Goal: Information Seeking & Learning: Learn about a topic

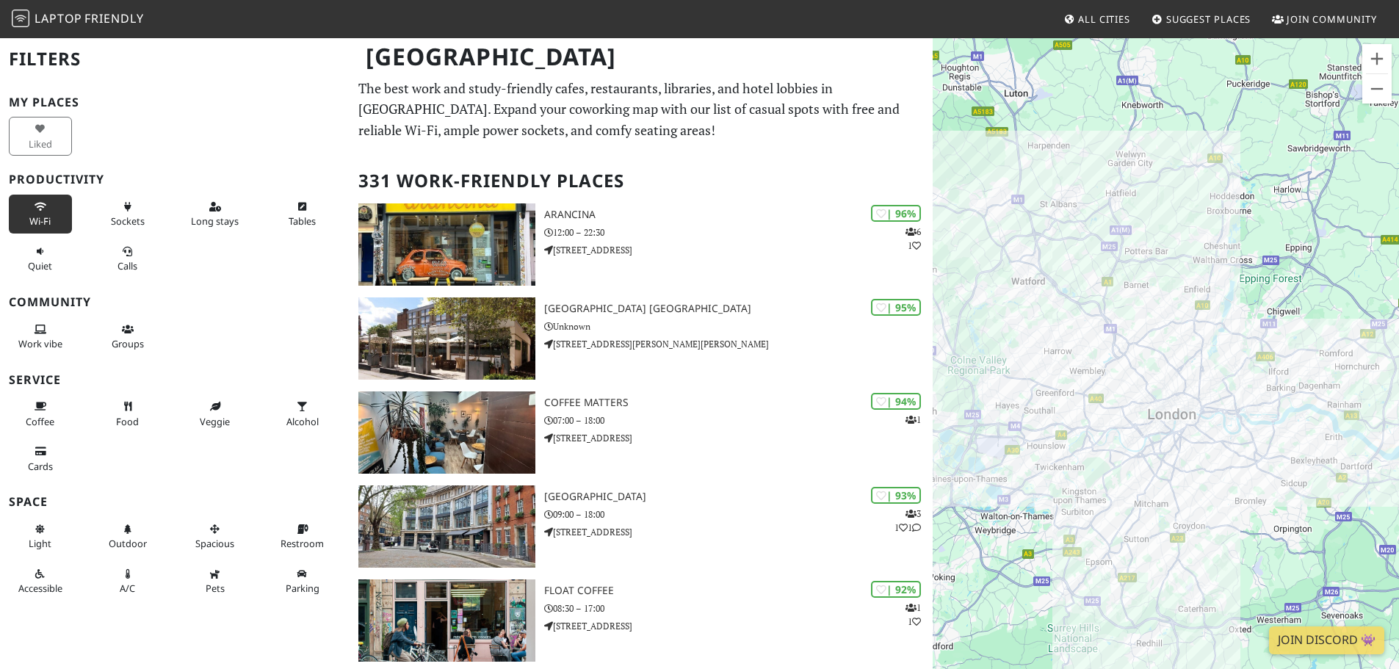
click at [48, 226] on span "Wi-Fi" at bounding box center [39, 220] width 21 height 13
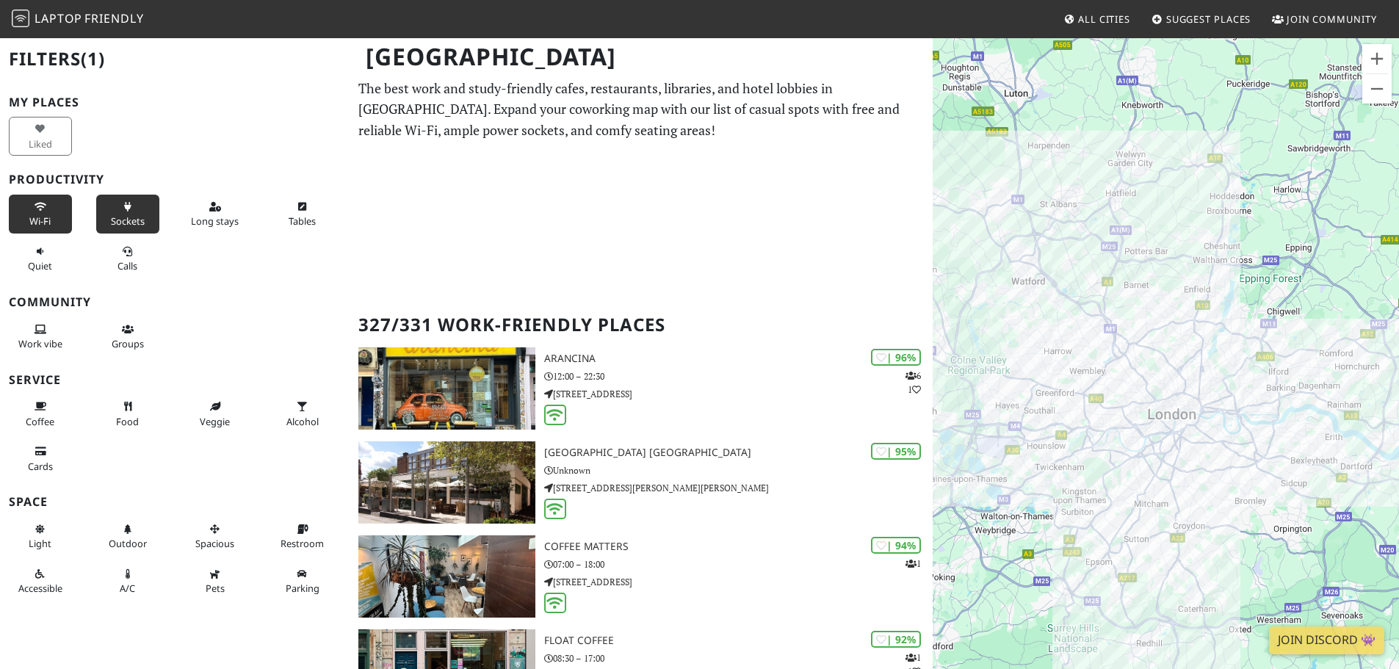
click at [114, 225] on span "Sockets" at bounding box center [128, 220] width 34 height 13
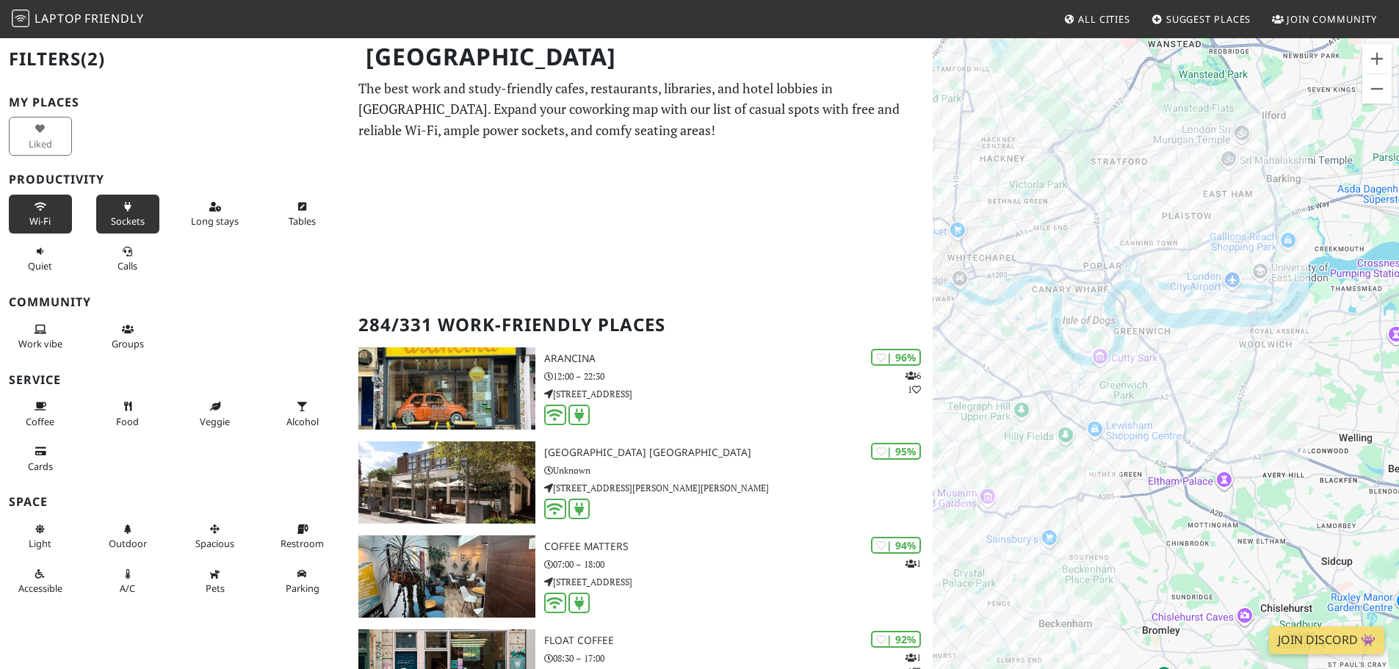
drag, startPoint x: 1227, startPoint y: 284, endPoint x: 1011, endPoint y: 443, distance: 268.0
click at [995, 467] on div "To navigate, press the arrow keys." at bounding box center [1166, 371] width 466 height 669
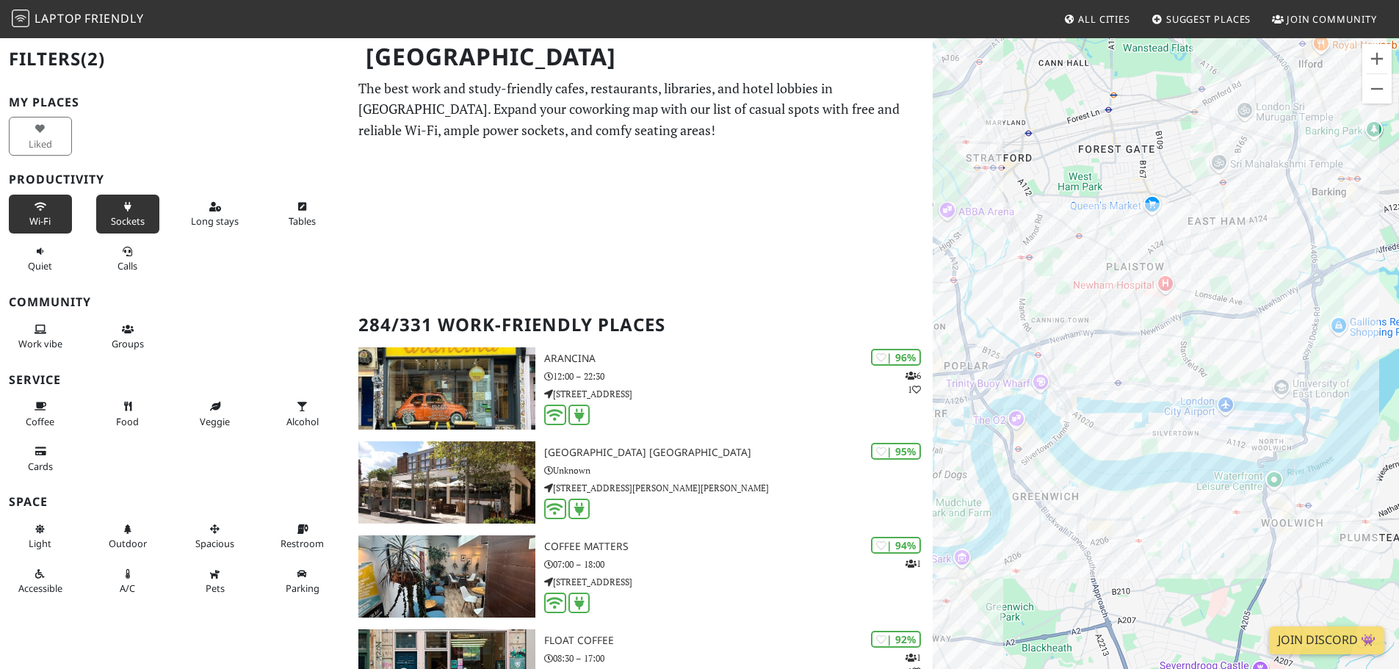
drag, startPoint x: 992, startPoint y: 471, endPoint x: 1192, endPoint y: 449, distance: 201.7
click at [1192, 449] on div "To navigate, press the arrow keys." at bounding box center [1166, 371] width 466 height 669
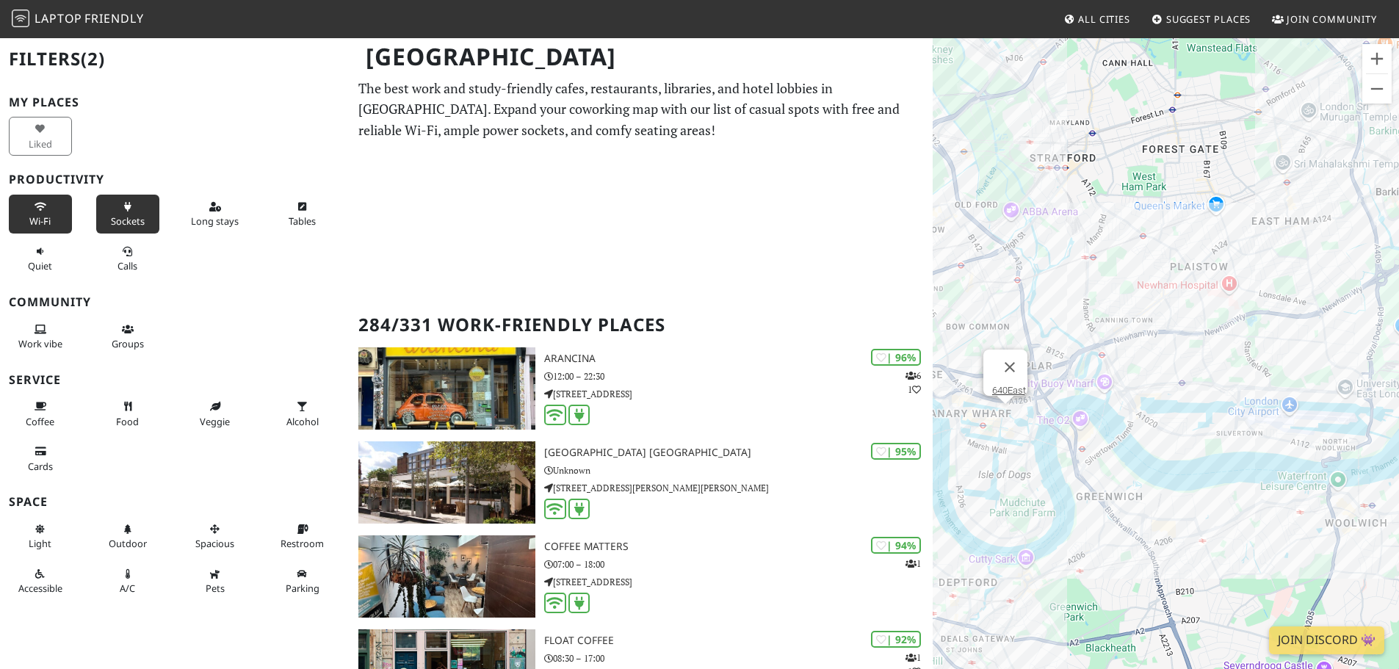
click at [1006, 423] on div "To navigate, press the arrow keys. 640East" at bounding box center [1166, 371] width 466 height 669
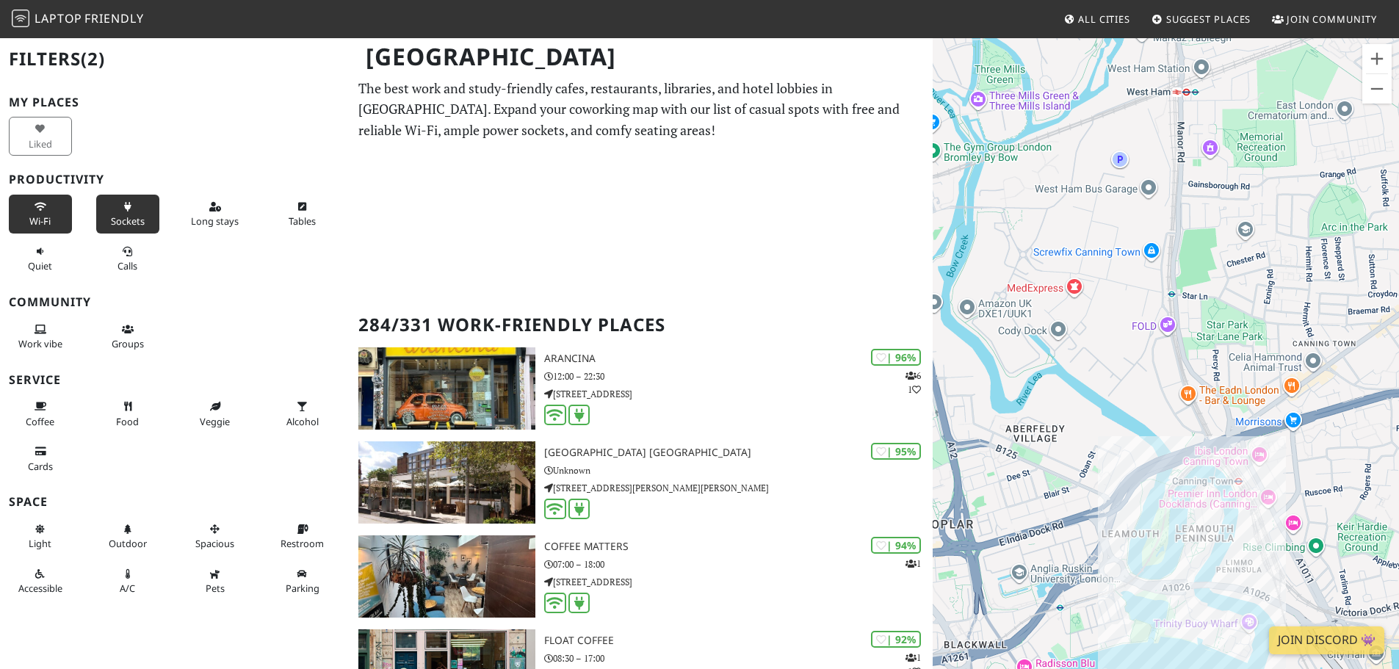
drag, startPoint x: 984, startPoint y: 397, endPoint x: 1144, endPoint y: 431, distance: 163.1
click at [986, 397] on div "To navigate, press the arrow keys. 640East" at bounding box center [1166, 371] width 466 height 669
drag, startPoint x: 1144, startPoint y: 431, endPoint x: 1197, endPoint y: 446, distance: 54.9
click at [1197, 446] on div "To navigate, press the arrow keys. 640East" at bounding box center [1166, 371] width 466 height 669
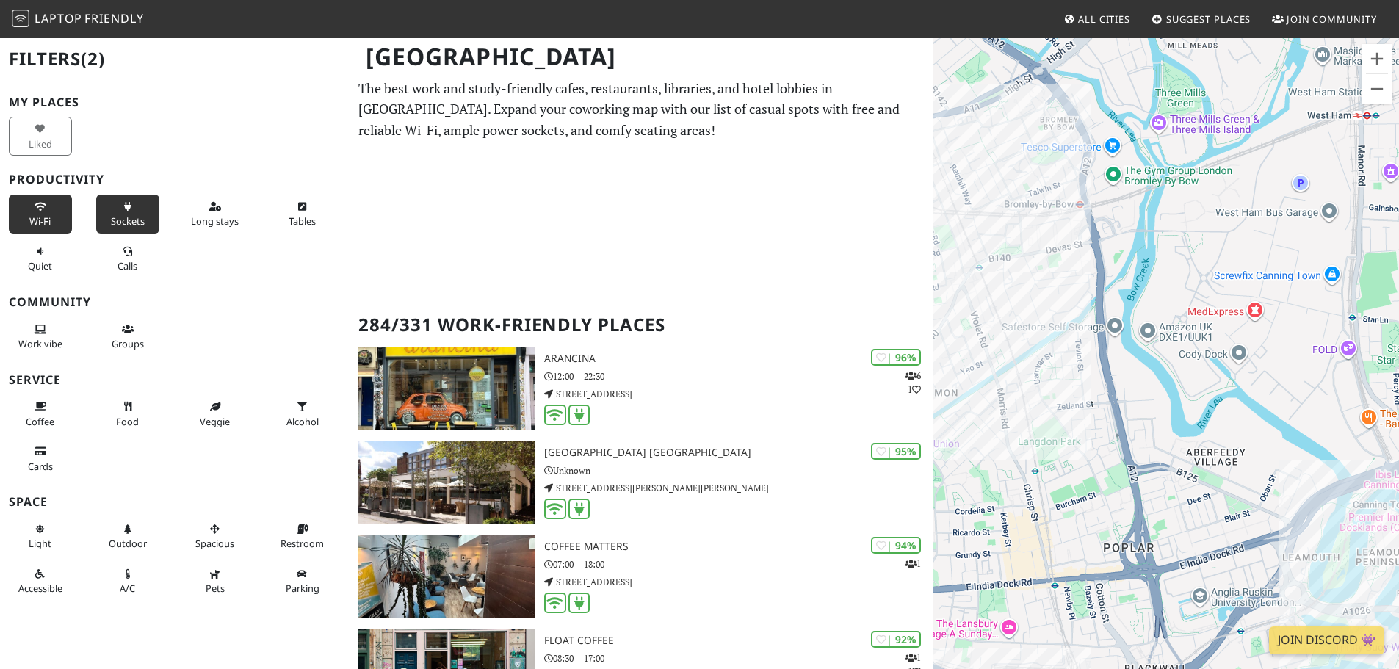
drag, startPoint x: 1001, startPoint y: 419, endPoint x: 1177, endPoint y: 443, distance: 177.9
click at [1177, 443] on div "To navigate, press the arrow keys. 640East" at bounding box center [1166, 371] width 466 height 669
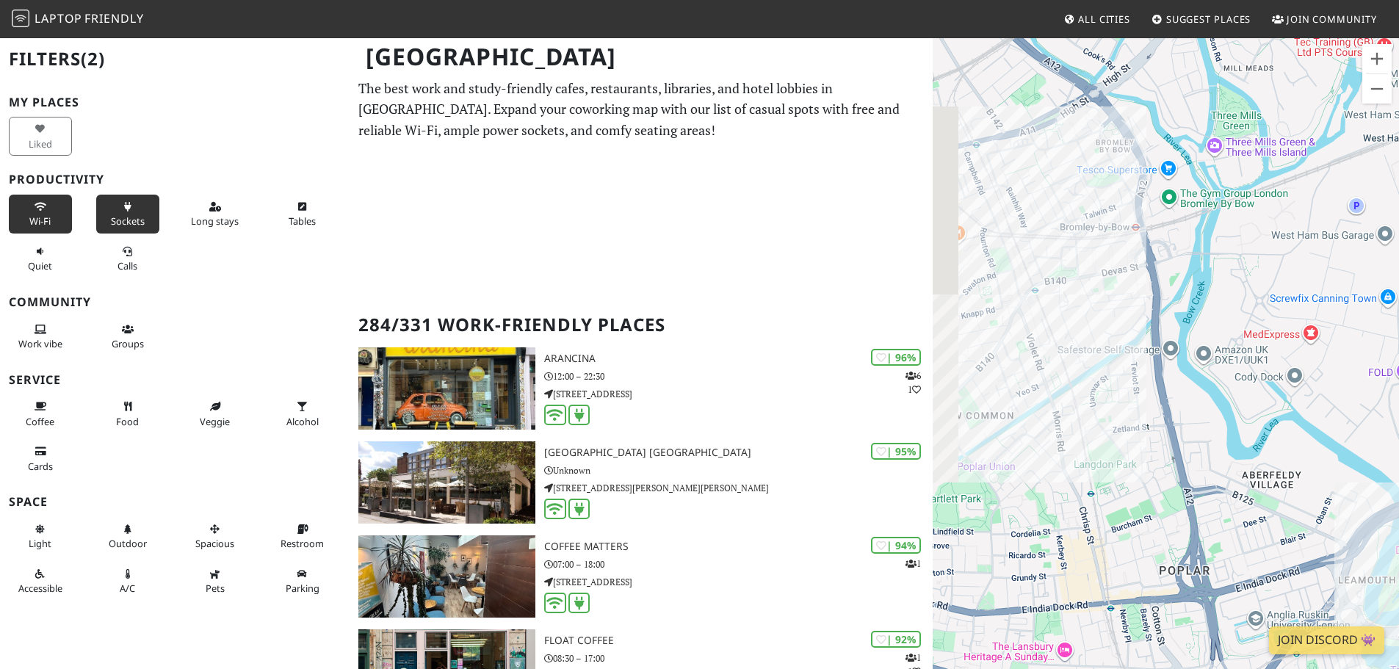
drag, startPoint x: 981, startPoint y: 416, endPoint x: 1048, endPoint y: 446, distance: 73.7
click at [1048, 446] on div "To navigate, press the arrow keys. 640East" at bounding box center [1166, 371] width 466 height 669
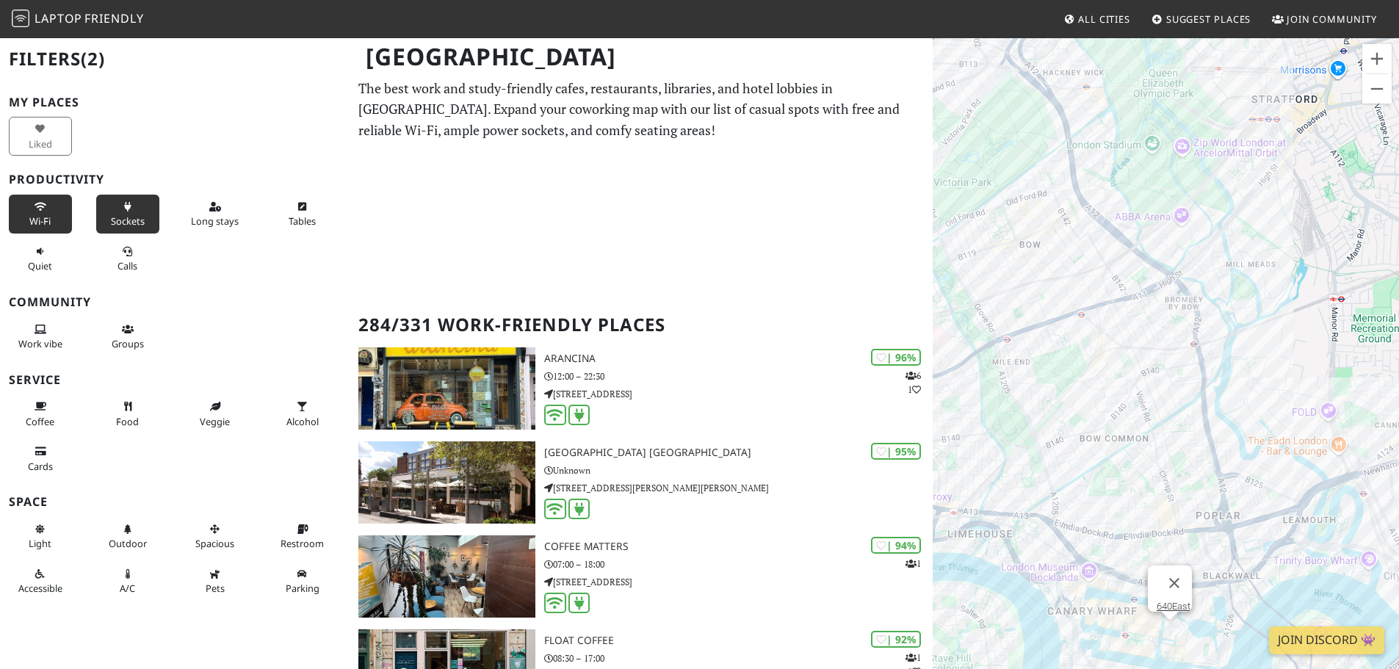
drag, startPoint x: 1109, startPoint y: 449, endPoint x: 1230, endPoint y: 498, distance: 130.1
click at [1235, 508] on div "To navigate, press the arrow keys. 640East" at bounding box center [1166, 371] width 466 height 669
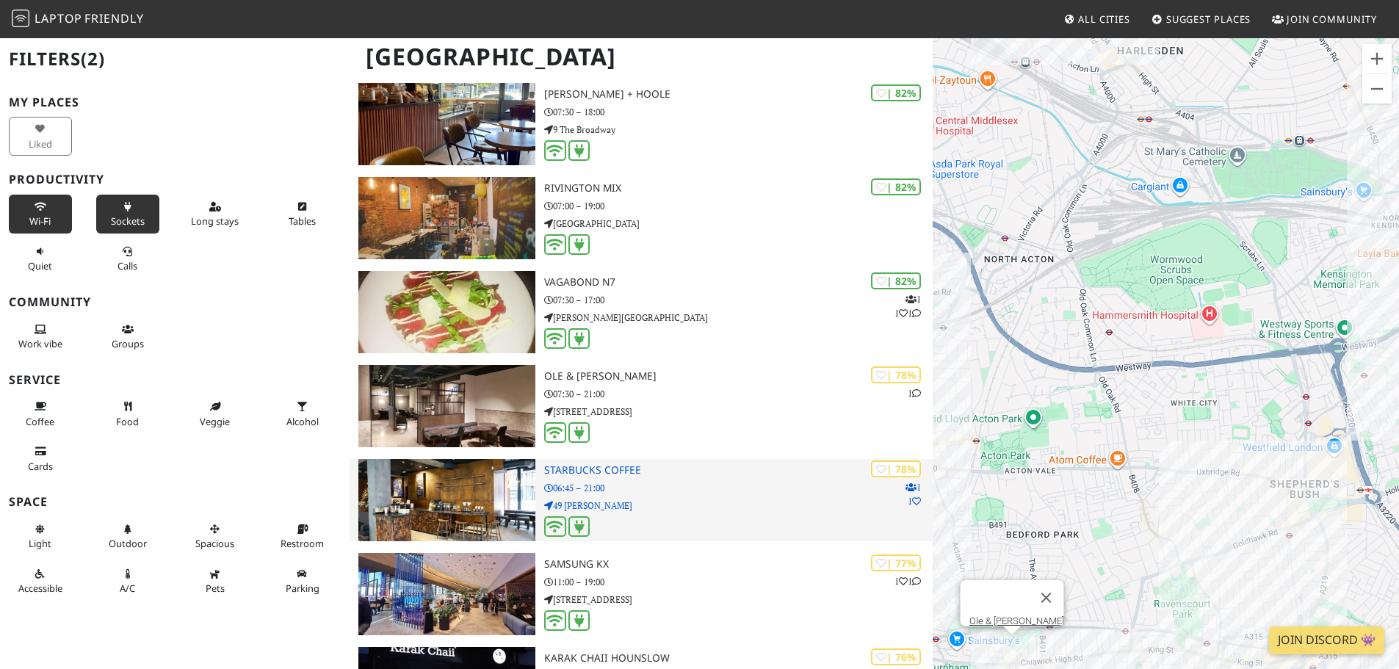
scroll to position [3232, 0]
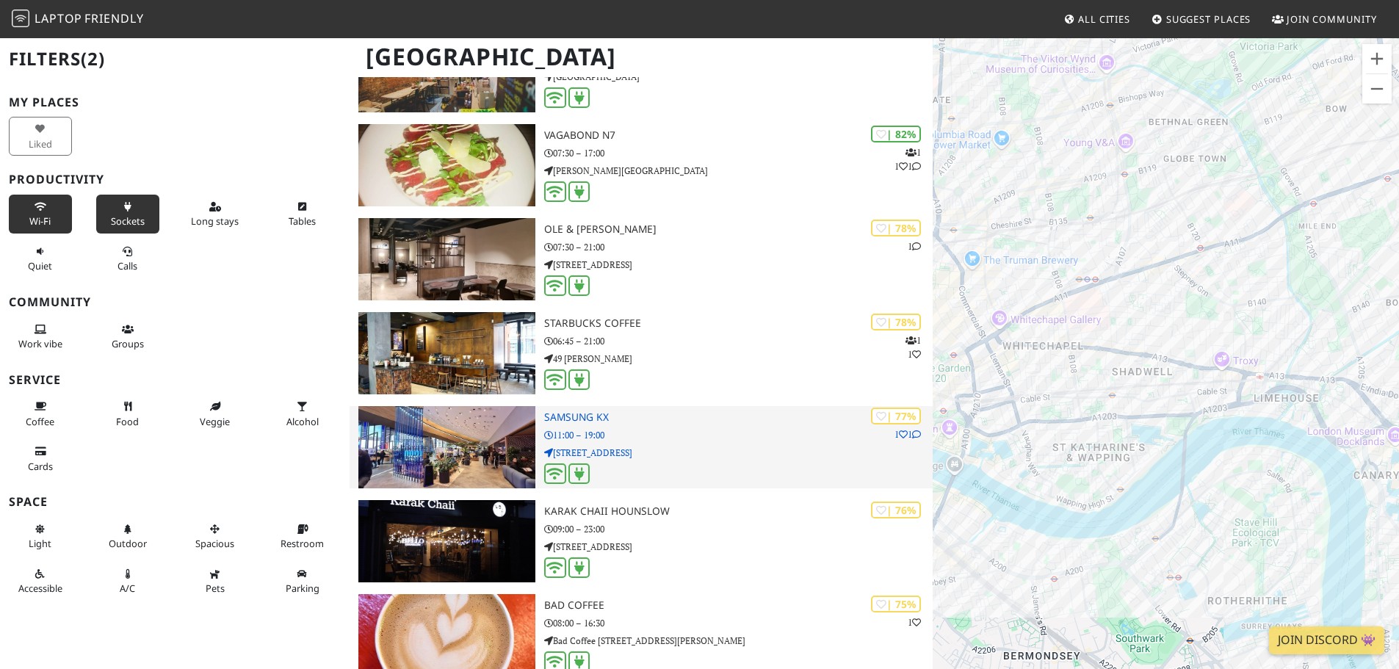
drag, startPoint x: 1180, startPoint y: 429, endPoint x: 867, endPoint y: 425, distance: 312.9
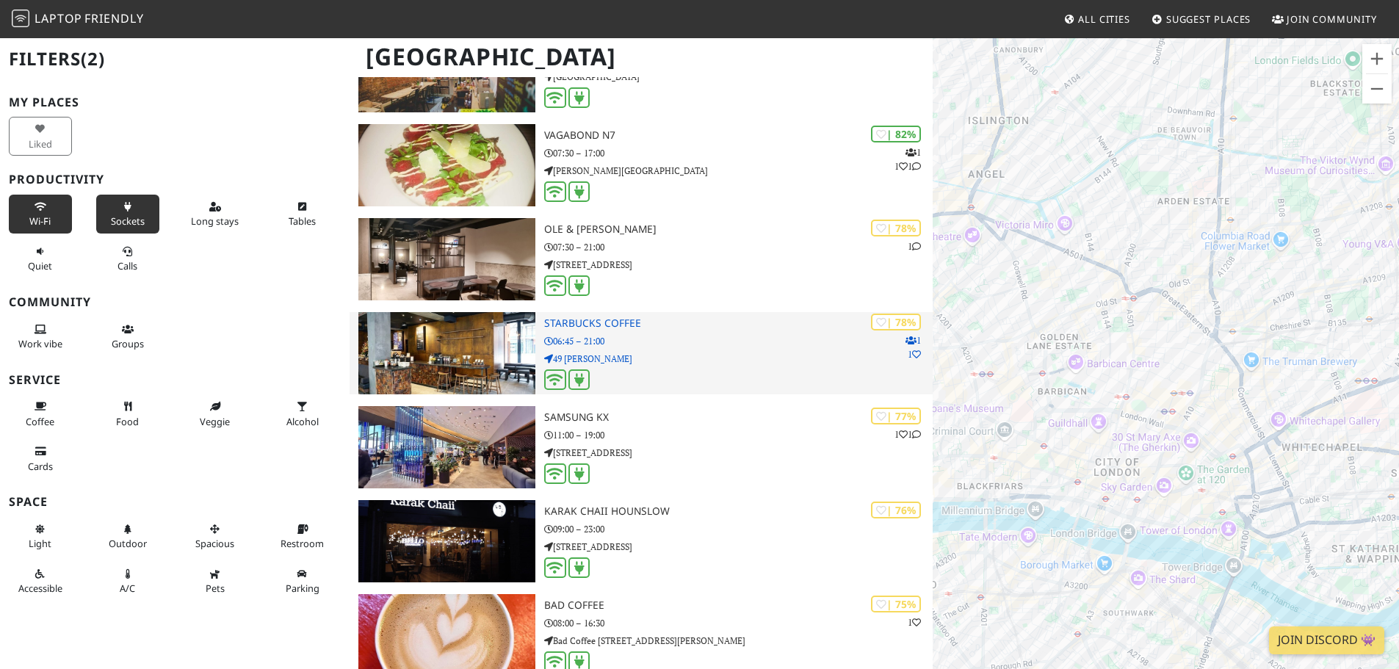
drag, startPoint x: 1245, startPoint y: 420, endPoint x: 907, endPoint y: 350, distance: 345.2
click at [968, 371] on div "To navigate, press the arrow keys. 640East" at bounding box center [1166, 371] width 466 height 669
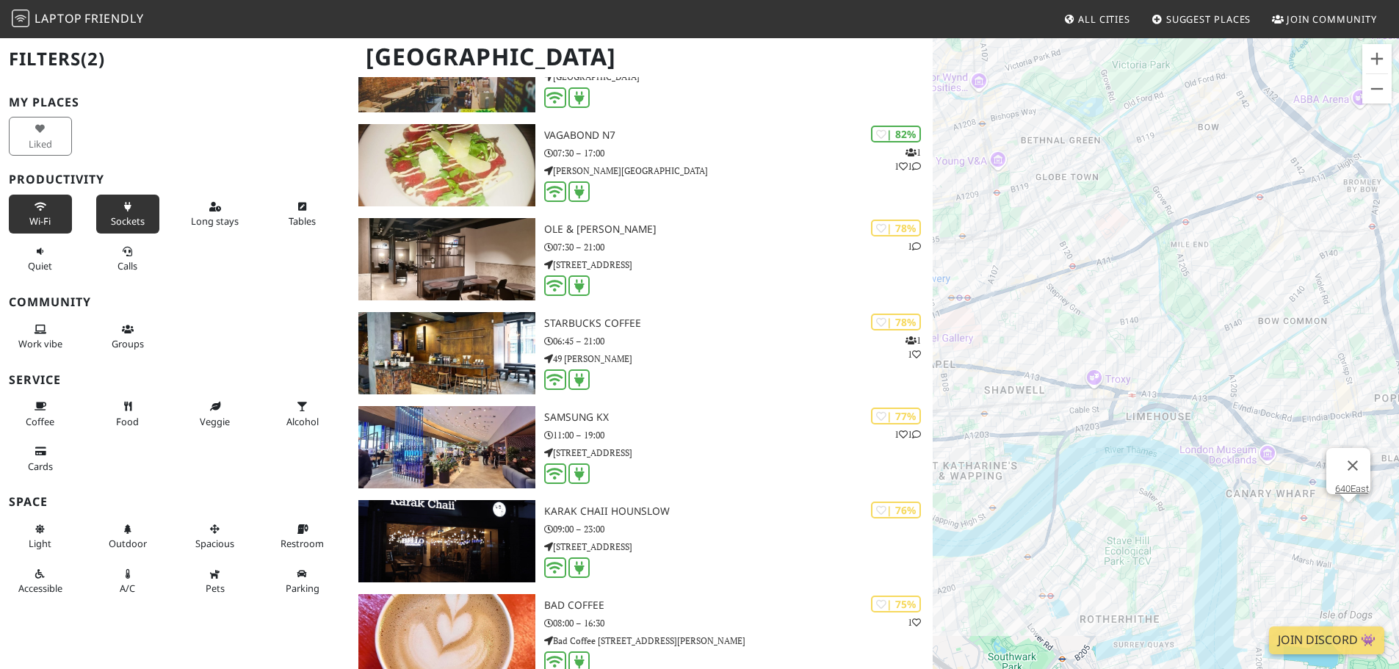
click at [985, 365] on div "To navigate, press the arrow keys. 640East" at bounding box center [1166, 371] width 466 height 669
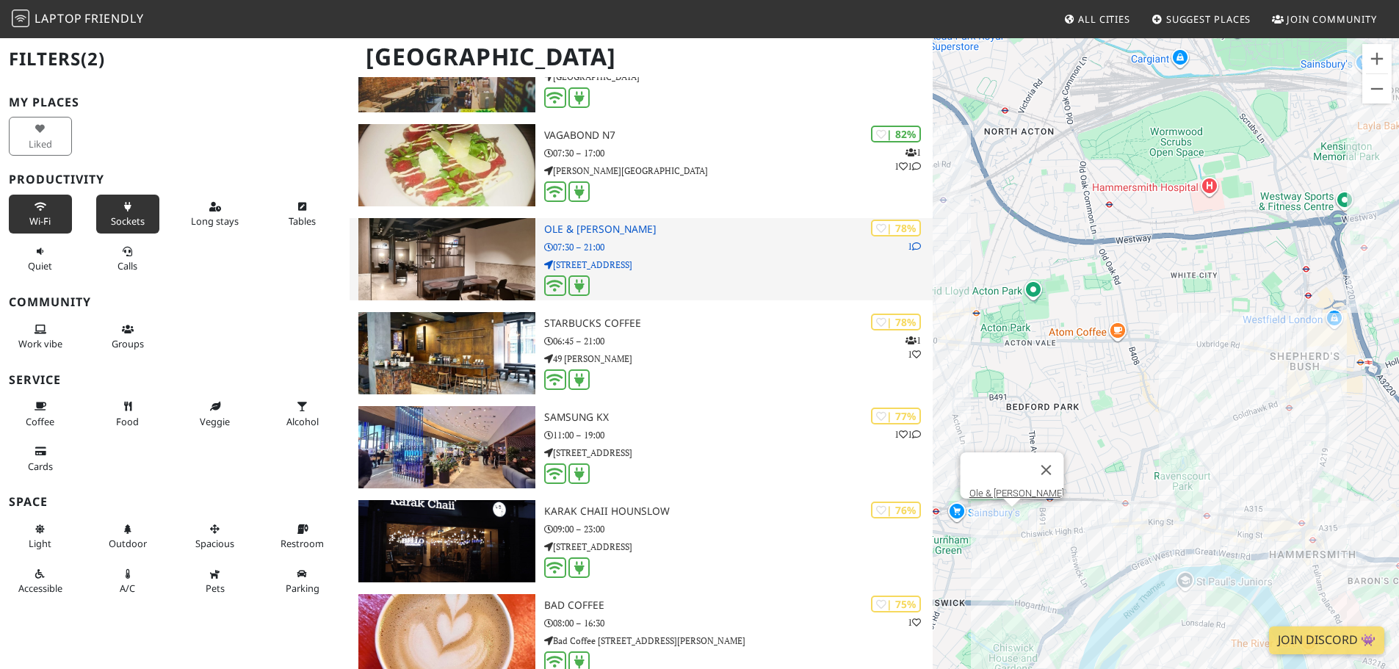
drag, startPoint x: 1043, startPoint y: 425, endPoint x: 884, endPoint y: 291, distance: 207.5
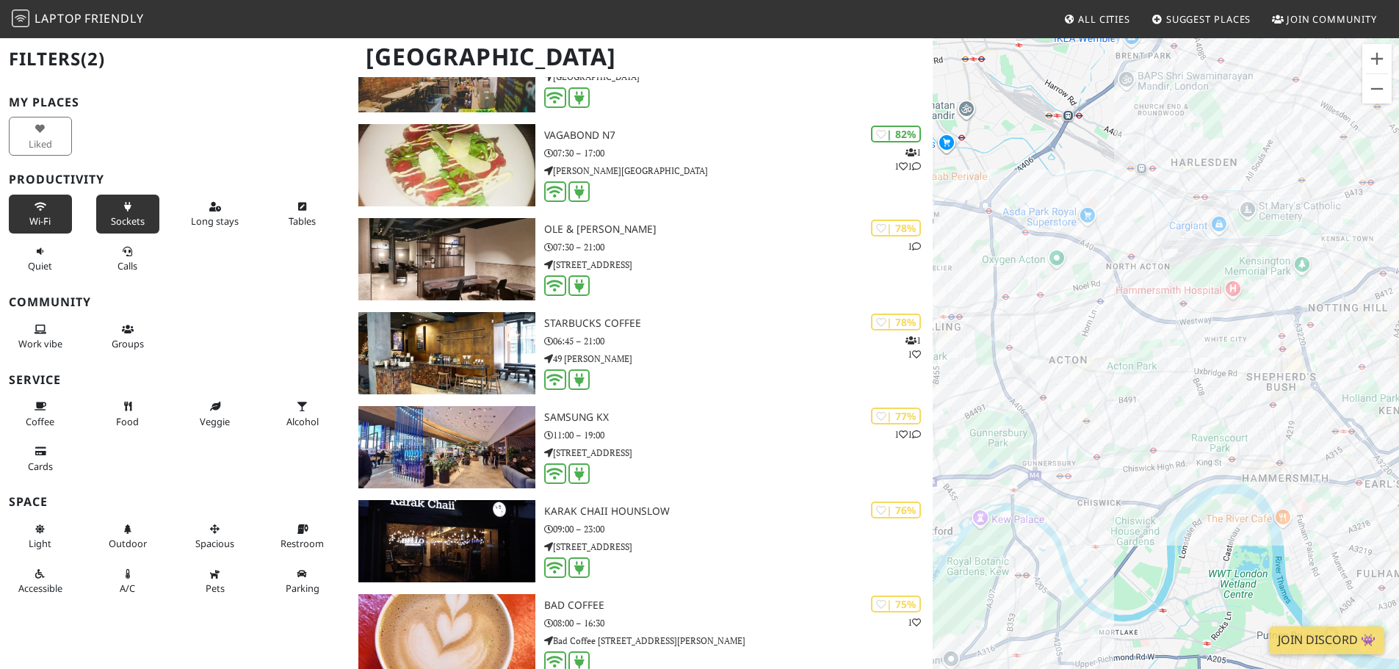
click at [1320, 411] on div "To navigate, press the arrow keys. 640East" at bounding box center [1166, 371] width 466 height 669
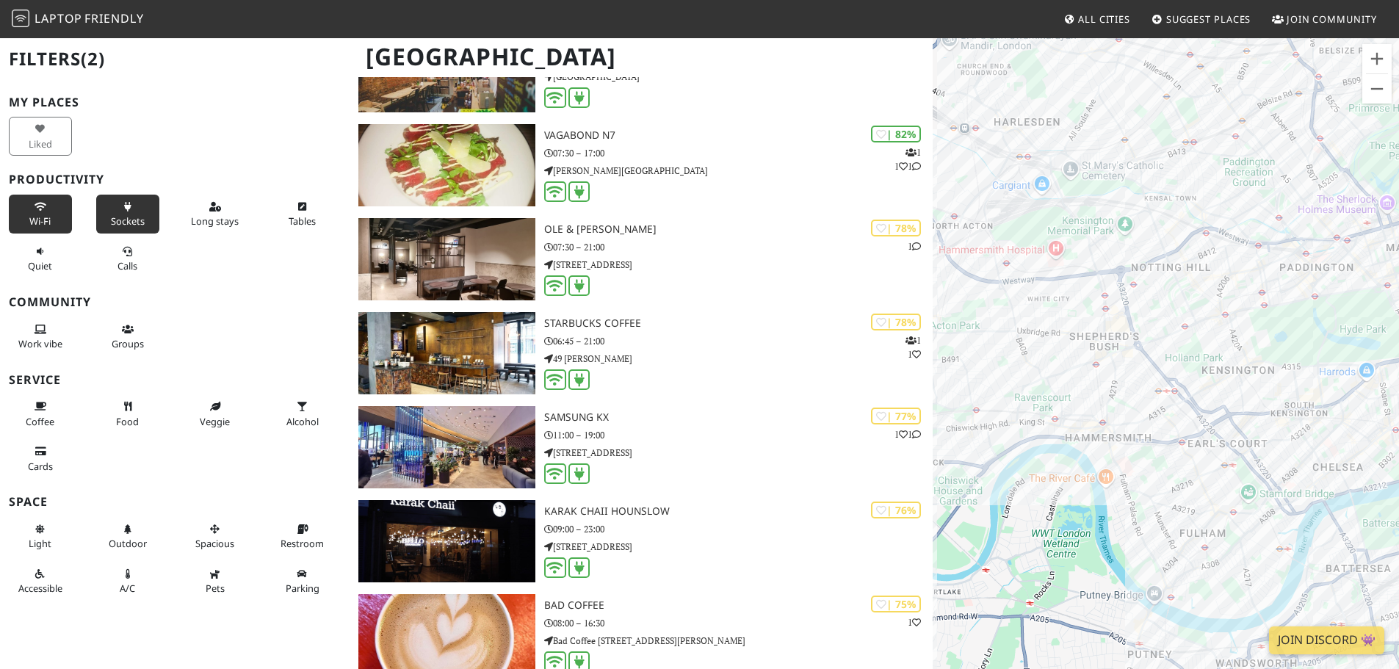
drag, startPoint x: 1299, startPoint y: 405, endPoint x: 1020, endPoint y: 339, distance: 286.8
click at [1022, 339] on div "To navigate, press the arrow keys. 640East" at bounding box center [1166, 371] width 466 height 669
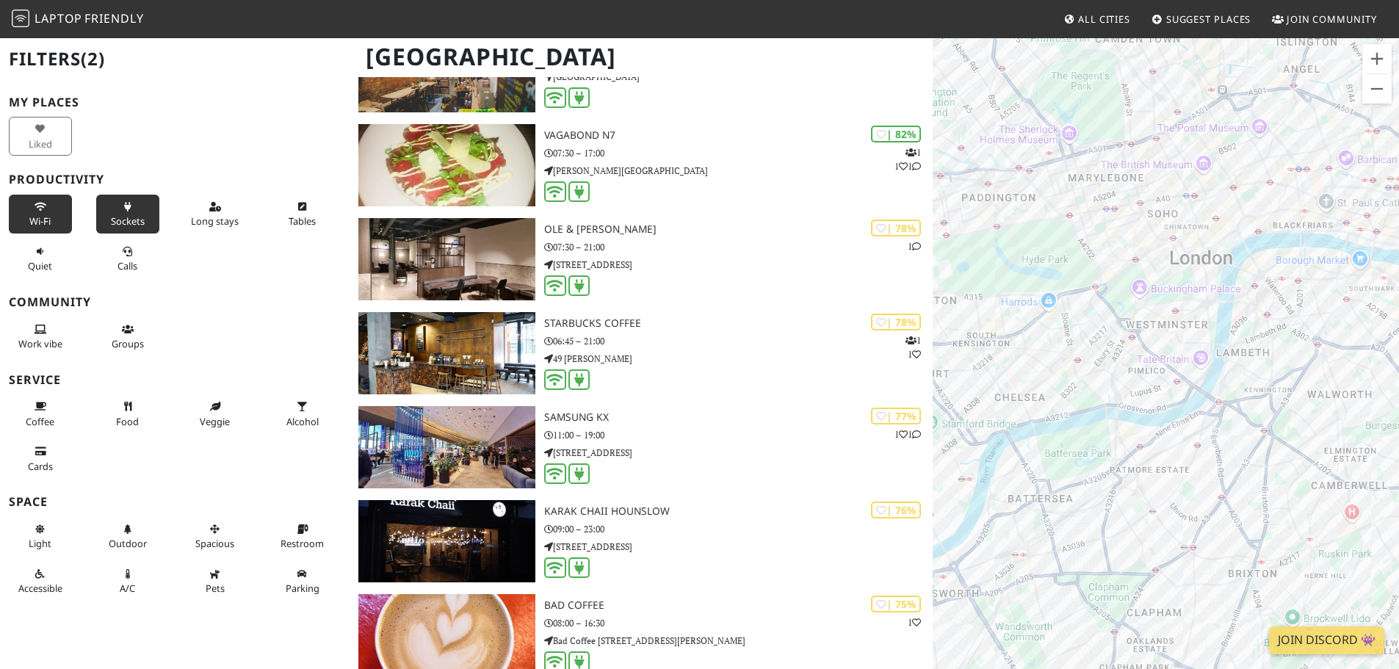
drag, startPoint x: 1307, startPoint y: 411, endPoint x: 1104, endPoint y: 375, distance: 206.0
click at [1111, 375] on div "To navigate, press the arrow keys. 640East" at bounding box center [1166, 371] width 466 height 669
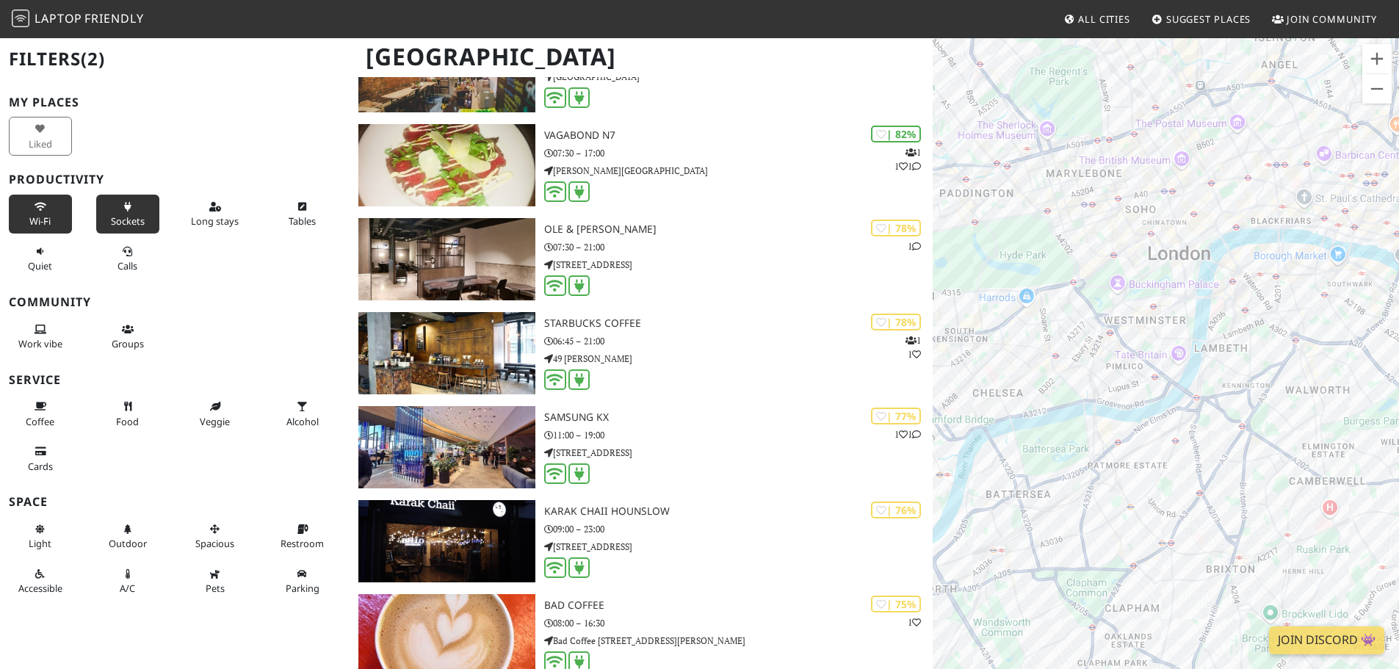
drag, startPoint x: 1296, startPoint y: 400, endPoint x: 1283, endPoint y: 396, distance: 13.7
click at [1291, 398] on div "To navigate, press the arrow keys. 640East" at bounding box center [1166, 371] width 466 height 669
drag, startPoint x: 1283, startPoint y: 396, endPoint x: 1146, endPoint y: 364, distance: 141.1
click at [1159, 367] on div "To navigate, press the arrow keys. 640East" at bounding box center [1166, 371] width 466 height 669
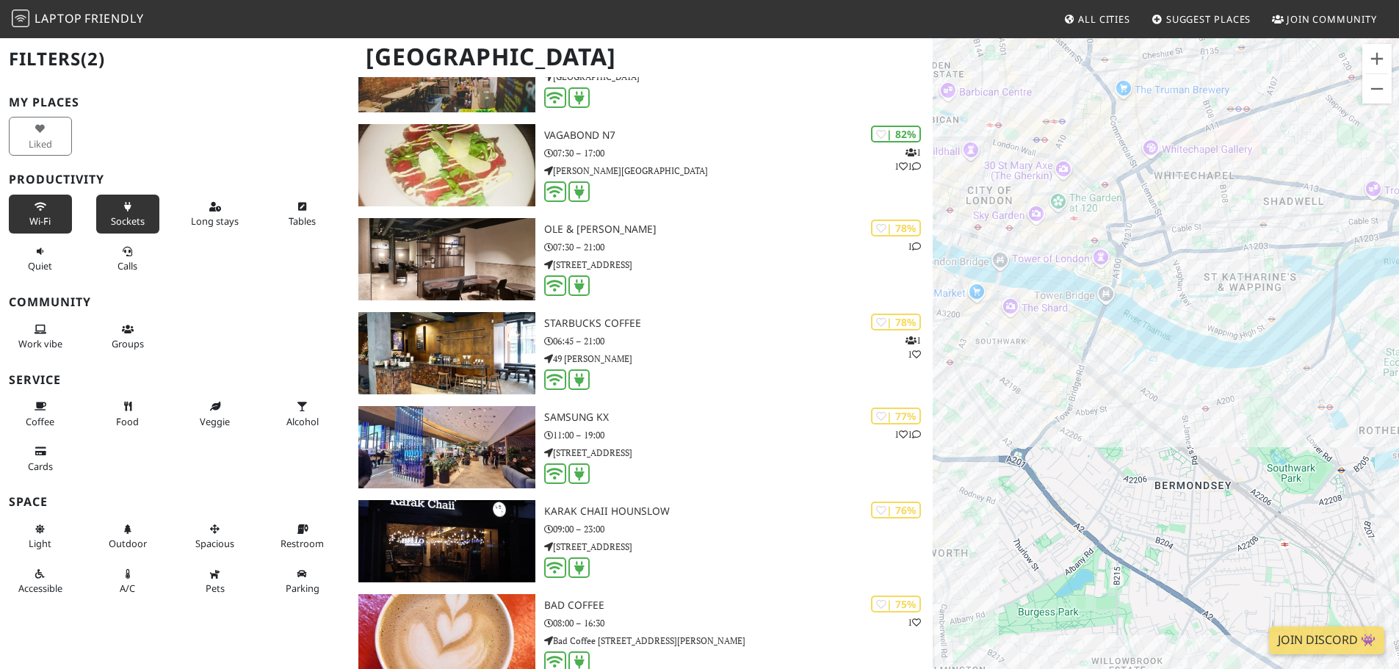
drag, startPoint x: 1089, startPoint y: 268, endPoint x: 1117, endPoint y: 410, distance: 144.5
click at [1117, 410] on div "To navigate, press the arrow keys. 640East" at bounding box center [1166, 371] width 466 height 669
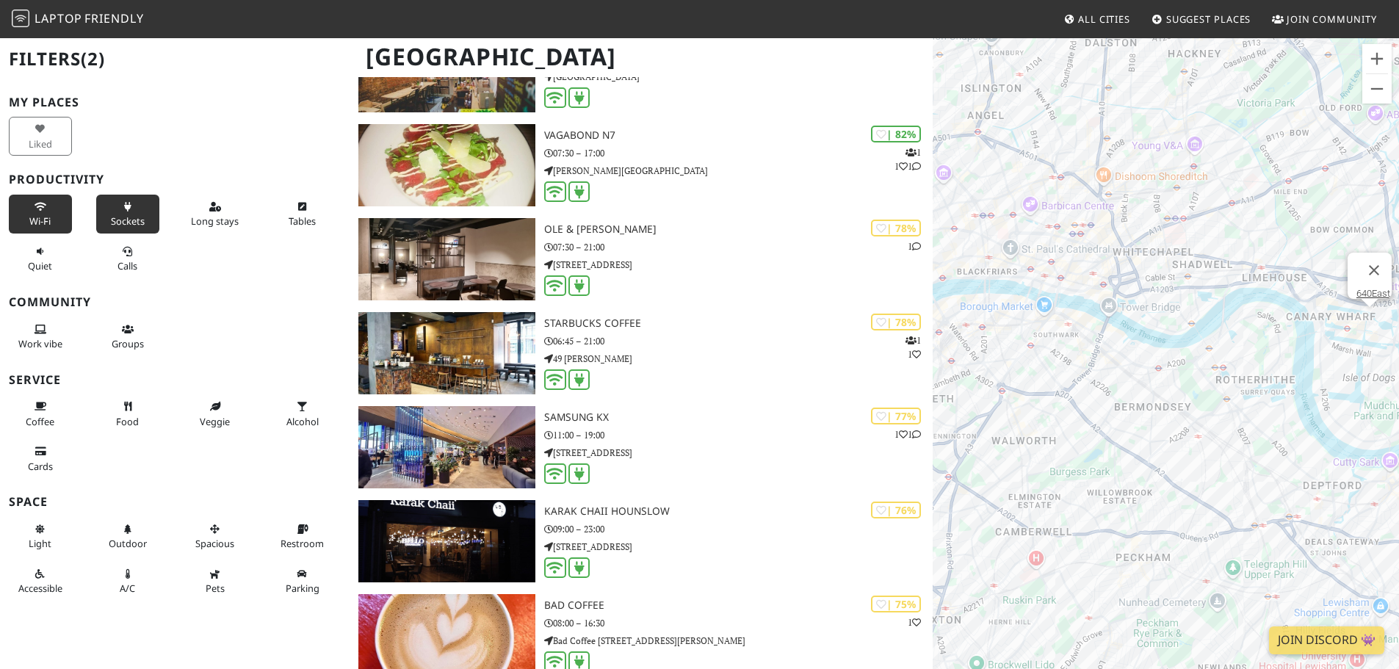
drag, startPoint x: 1195, startPoint y: 369, endPoint x: 1111, endPoint y: 389, distance: 86.2
click at [1168, 375] on div "To navigate, press the arrow keys. 640East" at bounding box center [1166, 371] width 466 height 669
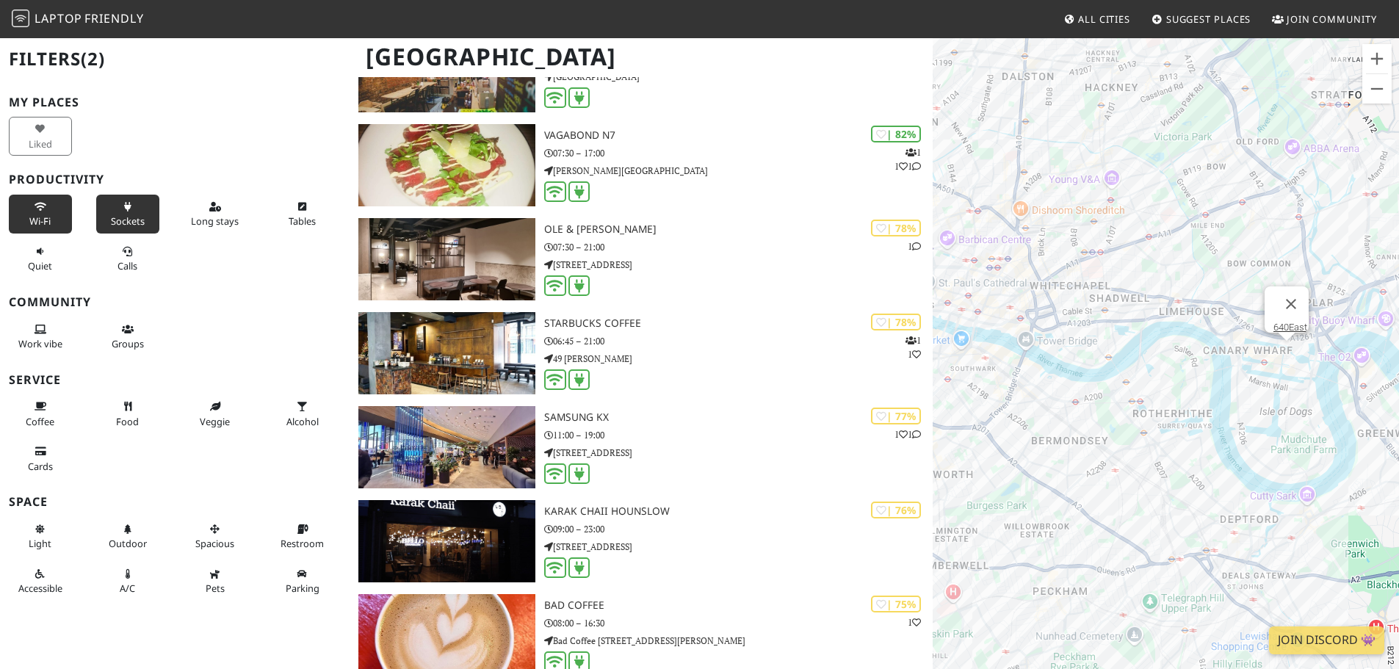
drag, startPoint x: 1111, startPoint y: 389, endPoint x: 1048, endPoint y: 416, distance: 68.8
click at [1048, 416] on div "To navigate, press the arrow keys. 640East" at bounding box center [1166, 371] width 466 height 669
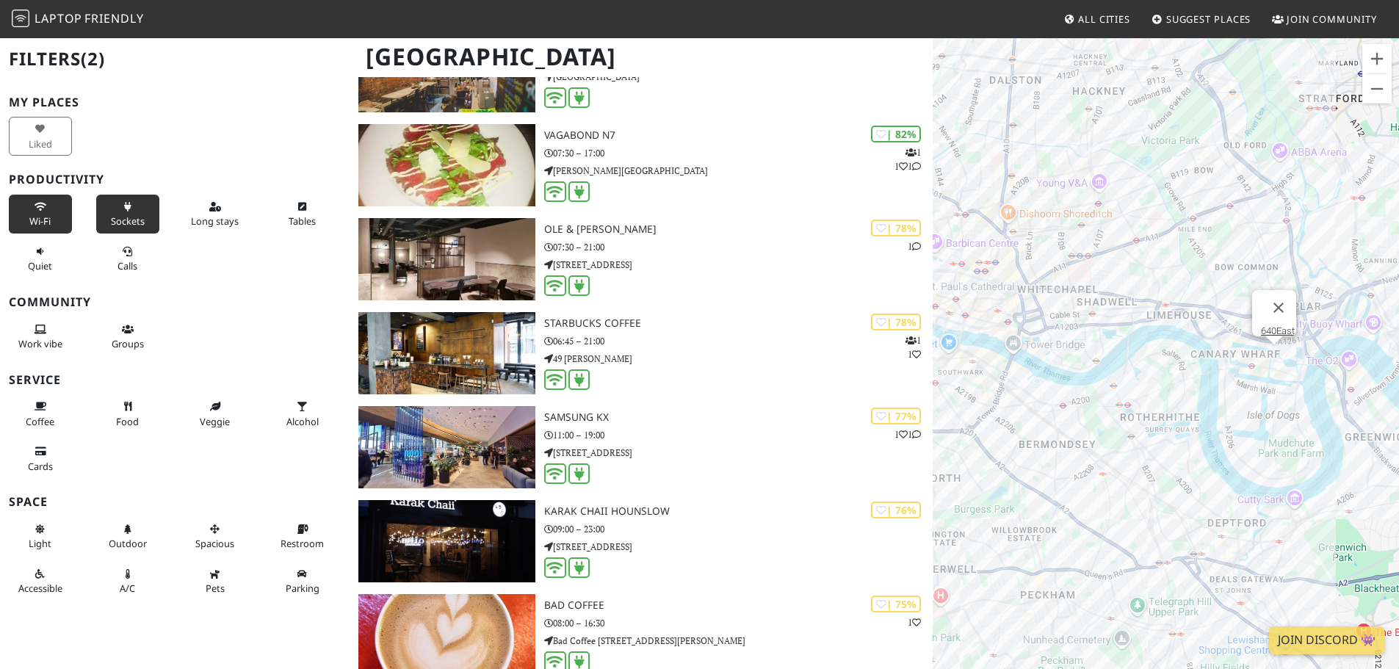
click at [1241, 378] on div "To navigate, press the arrow keys. 640East" at bounding box center [1166, 371] width 466 height 669
click at [1242, 374] on div "To navigate, press the arrow keys. 640East Canary Coffee" at bounding box center [1166, 371] width 466 height 669
click at [1091, 282] on div "To navigate, press the arrow keys. Canary Coffee Idea Store Watney Market" at bounding box center [1166, 371] width 466 height 669
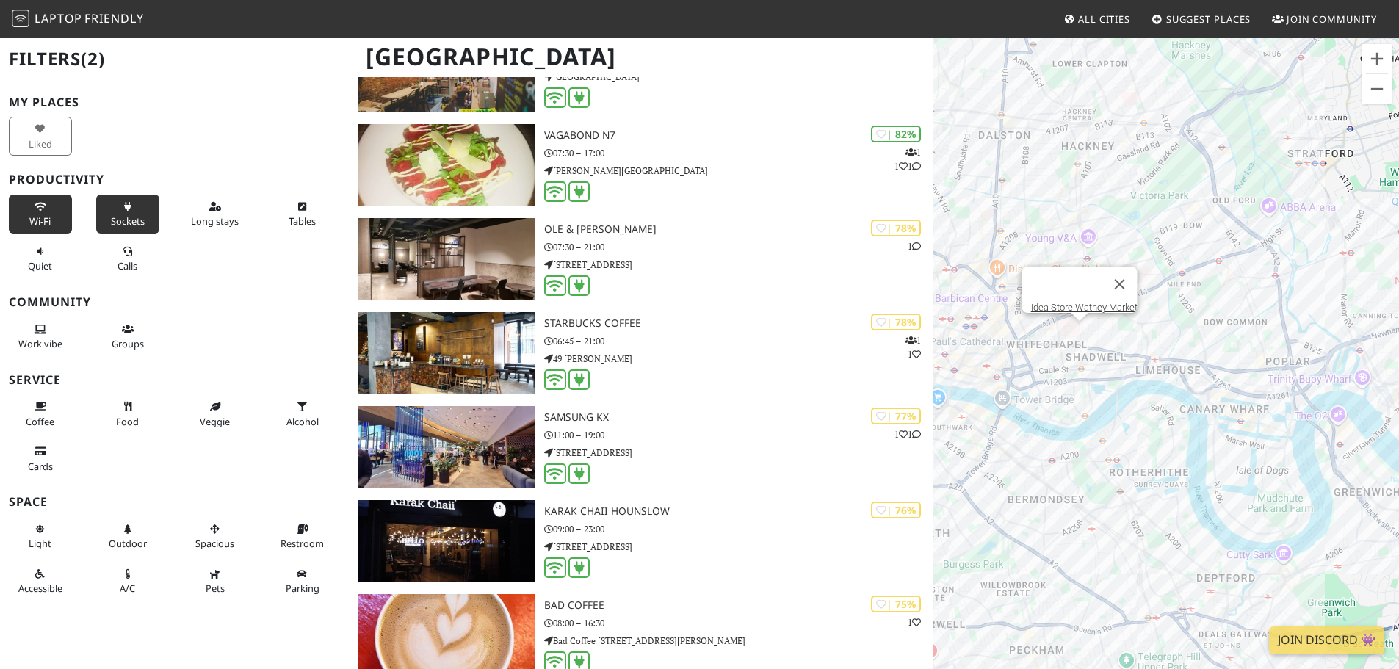
drag, startPoint x: 1147, startPoint y: 281, endPoint x: 1130, endPoint y: 388, distance: 108.0
click at [1130, 388] on div "To navigate, press the arrow keys. Idea Store Watney Market" at bounding box center [1166, 371] width 466 height 669
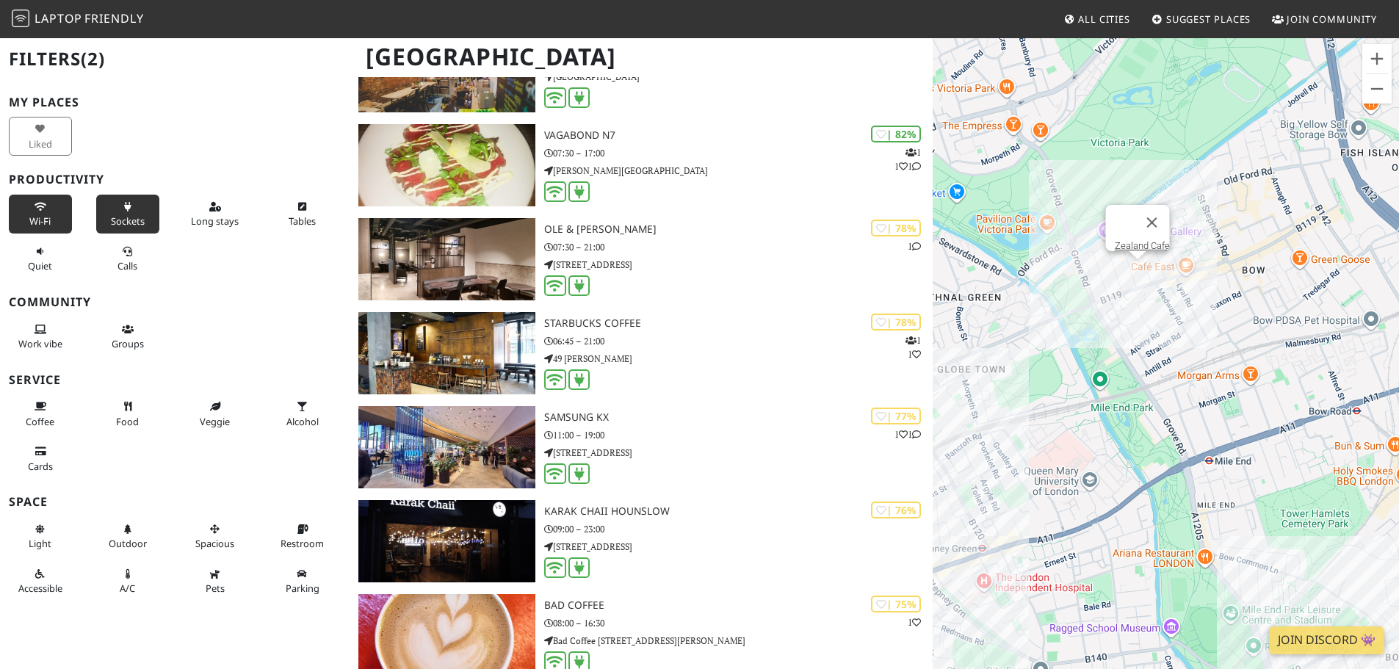
click at [1135, 275] on div "To navigate, press the arrow keys. Idea Store Watney Market Zealand Cafe" at bounding box center [1166, 371] width 466 height 669
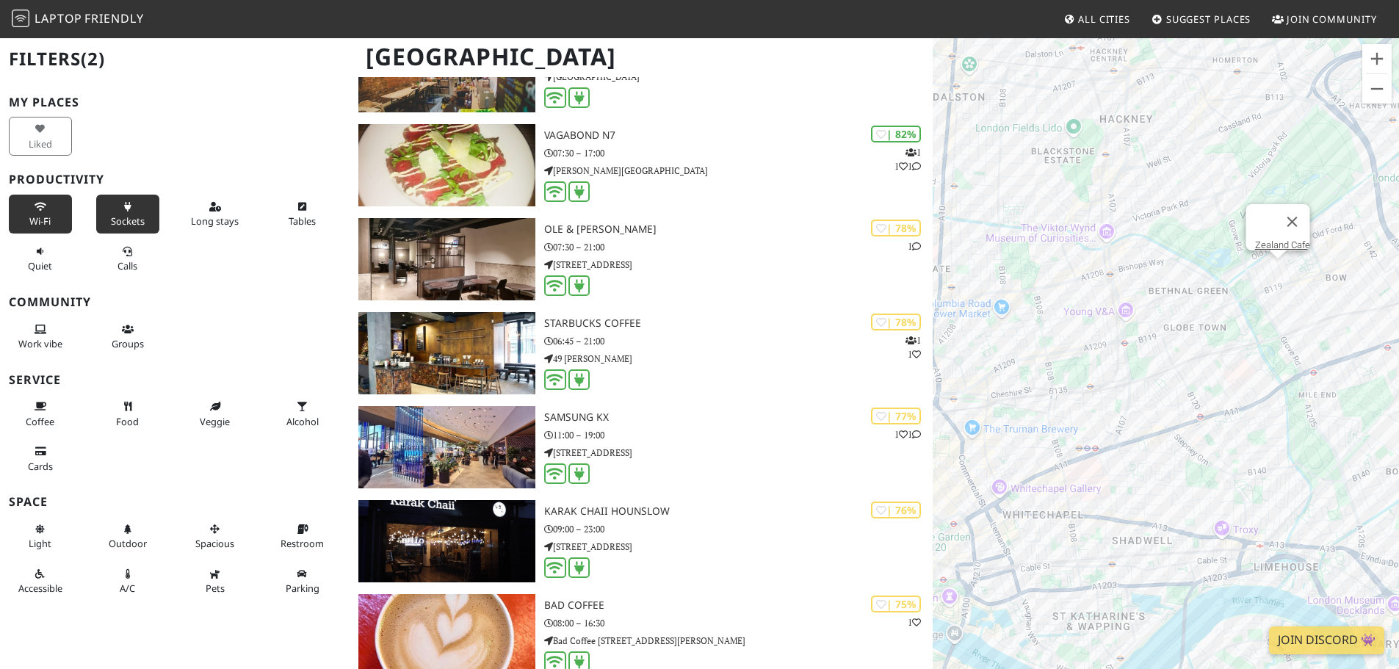
drag, startPoint x: 1036, startPoint y: 453, endPoint x: 1169, endPoint y: 461, distance: 133.9
click at [1169, 461] on div "To navigate, press the arrow keys. Zealand Cafe" at bounding box center [1166, 371] width 466 height 669
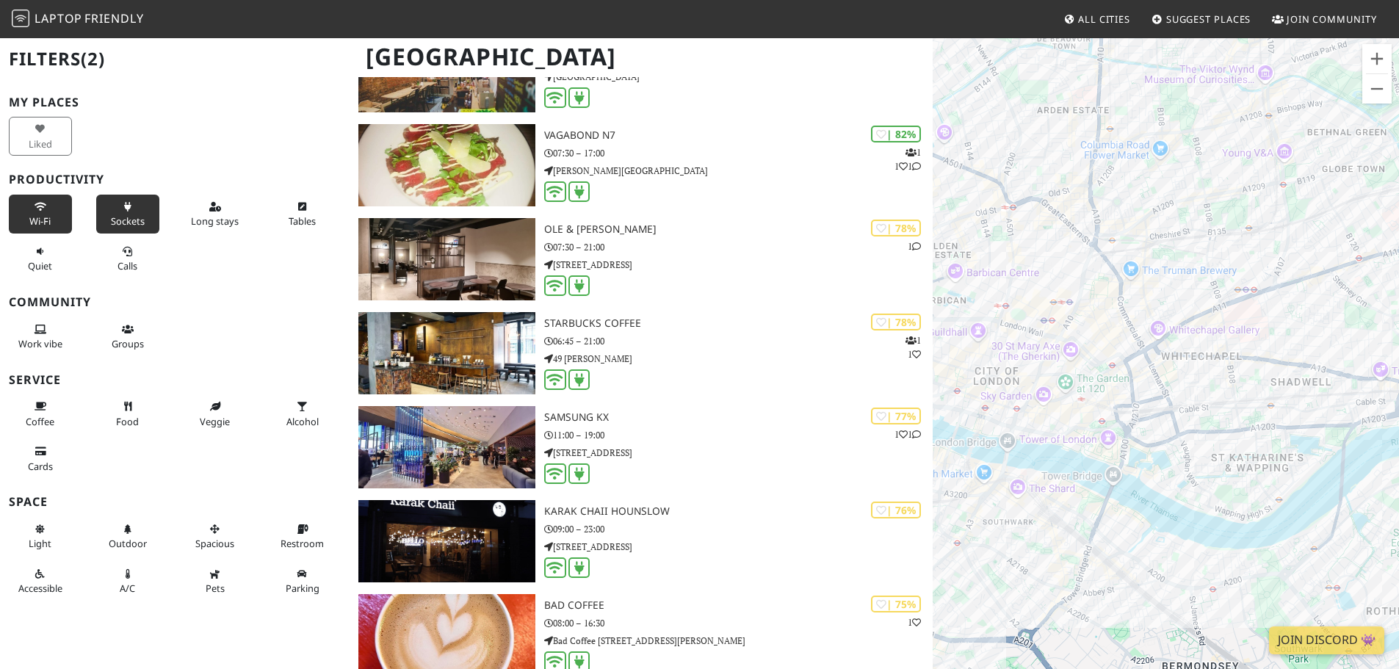
drag, startPoint x: 1120, startPoint y: 435, endPoint x: 1215, endPoint y: 304, distance: 161.5
click at [1215, 304] on div "To navigate, press the arrow keys. Zealand Cafe" at bounding box center [1166, 371] width 466 height 669
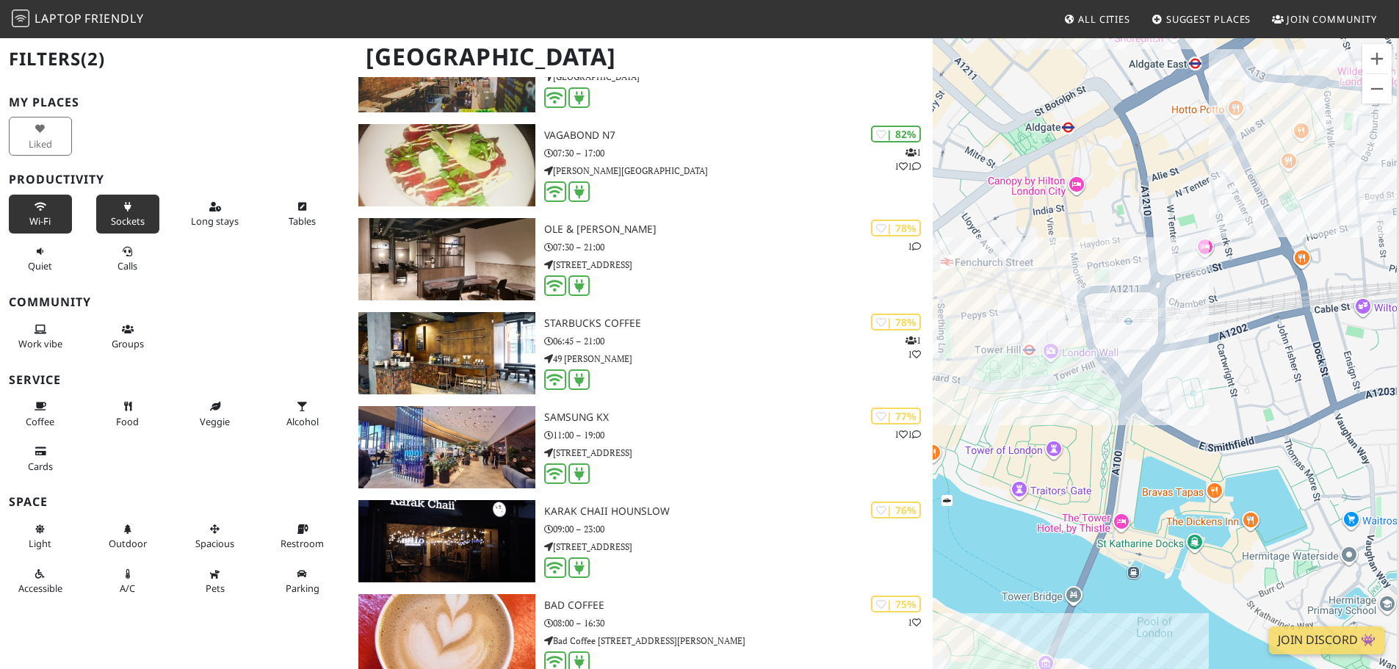
drag, startPoint x: 1310, startPoint y: 454, endPoint x: 1164, endPoint y: 351, distance: 178.7
click at [1175, 355] on div "To navigate, press the arrow keys. Zealand Cafe" at bounding box center [1166, 371] width 466 height 669
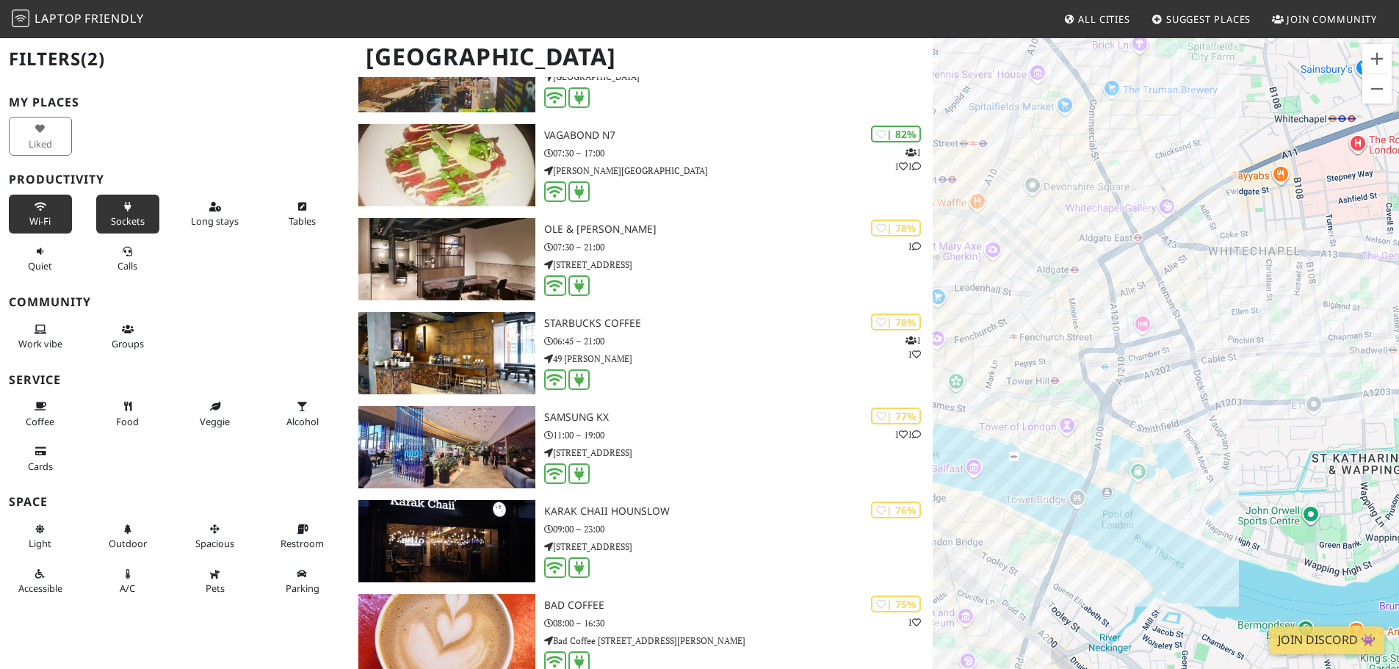
drag, startPoint x: 1180, startPoint y: 334, endPoint x: 1138, endPoint y: 395, distance: 74.4
click at [1140, 406] on div "To navigate, press the arrow keys. Zealand Cafe" at bounding box center [1166, 371] width 466 height 669
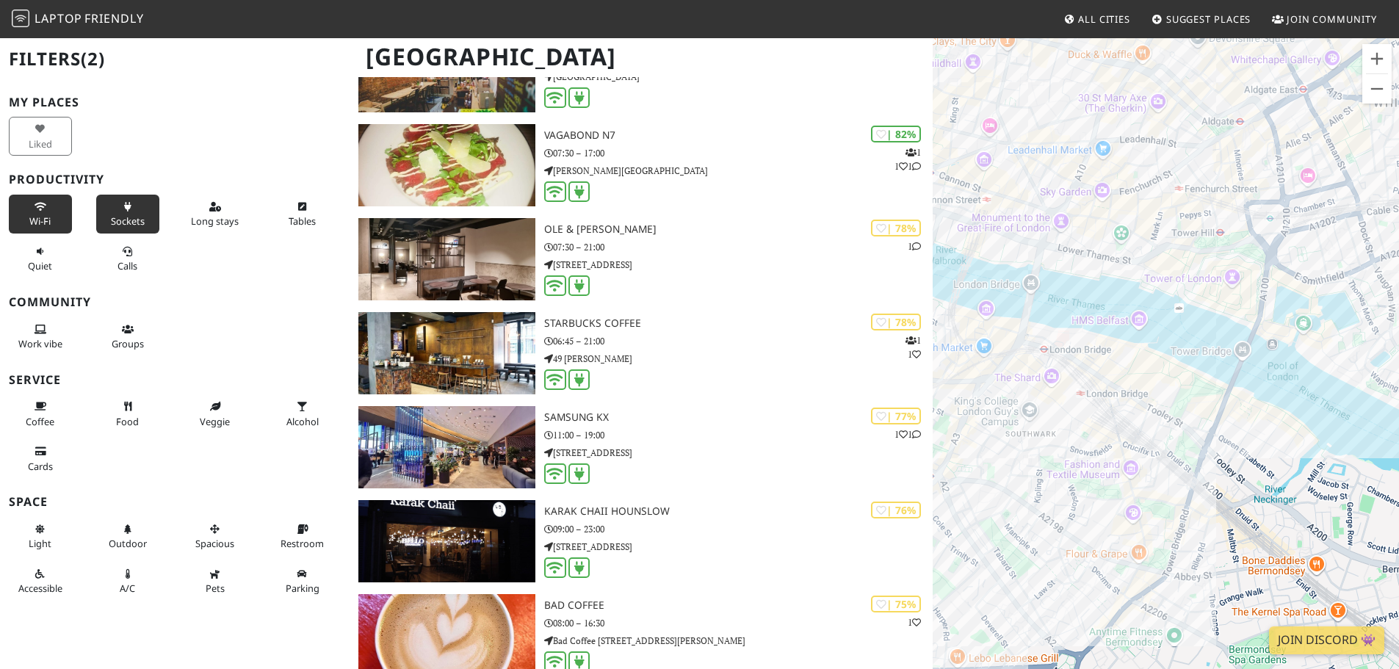
drag, startPoint x: 984, startPoint y: 574, endPoint x: 1176, endPoint y: 397, distance: 261.0
click at [1176, 397] on div "To navigate, press the arrow keys. Zealand Cafe" at bounding box center [1166, 371] width 466 height 669
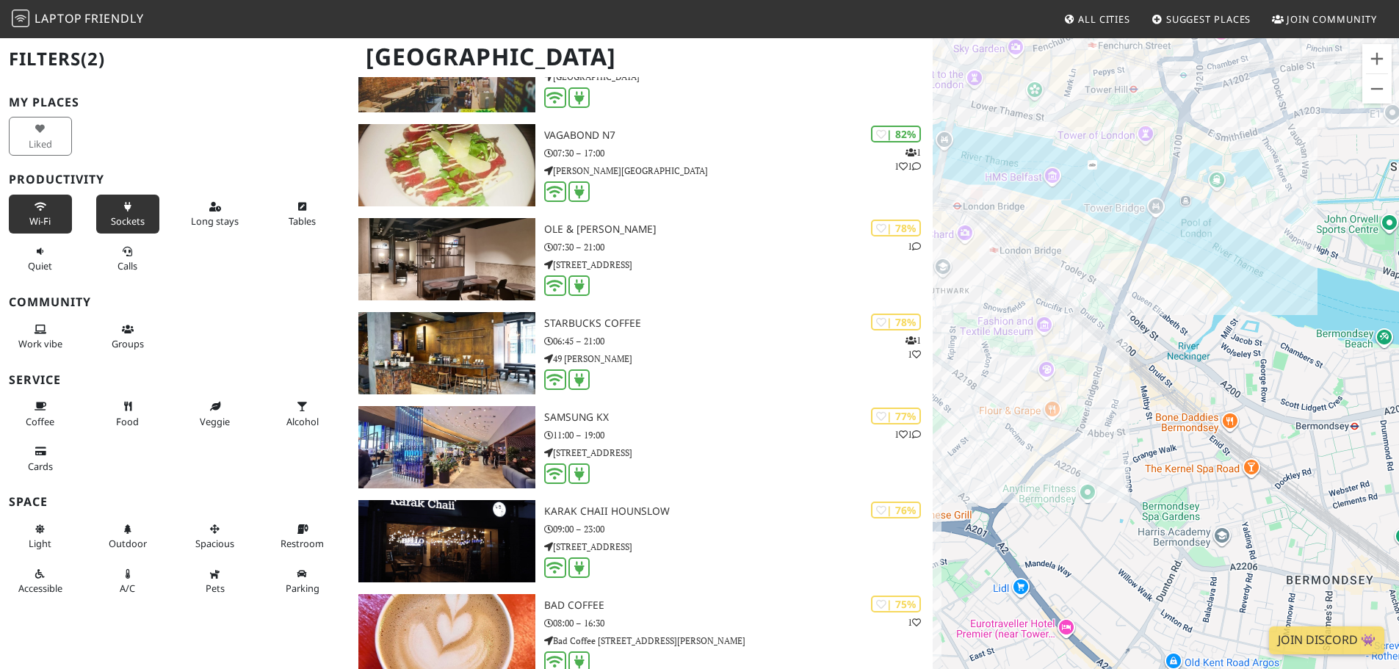
drag, startPoint x: 1044, startPoint y: 471, endPoint x: 1000, endPoint y: 382, distance: 99.2
click at [983, 389] on div "To navigate, press the arrow keys. Zealand Cafe" at bounding box center [1166, 371] width 466 height 669
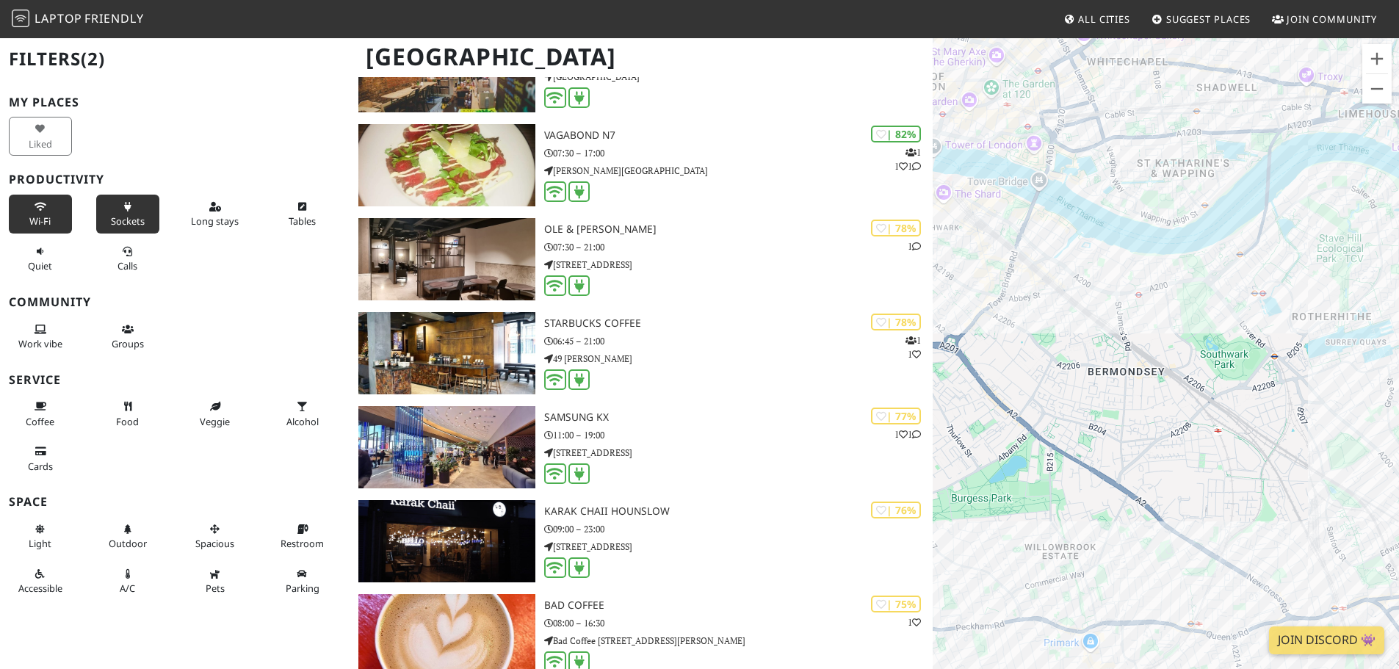
drag, startPoint x: 1213, startPoint y: 522, endPoint x: 1097, endPoint y: 387, distance: 177.1
click at [1097, 387] on div "To navigate, press the arrow keys. Zealand Cafe" at bounding box center [1166, 371] width 466 height 669
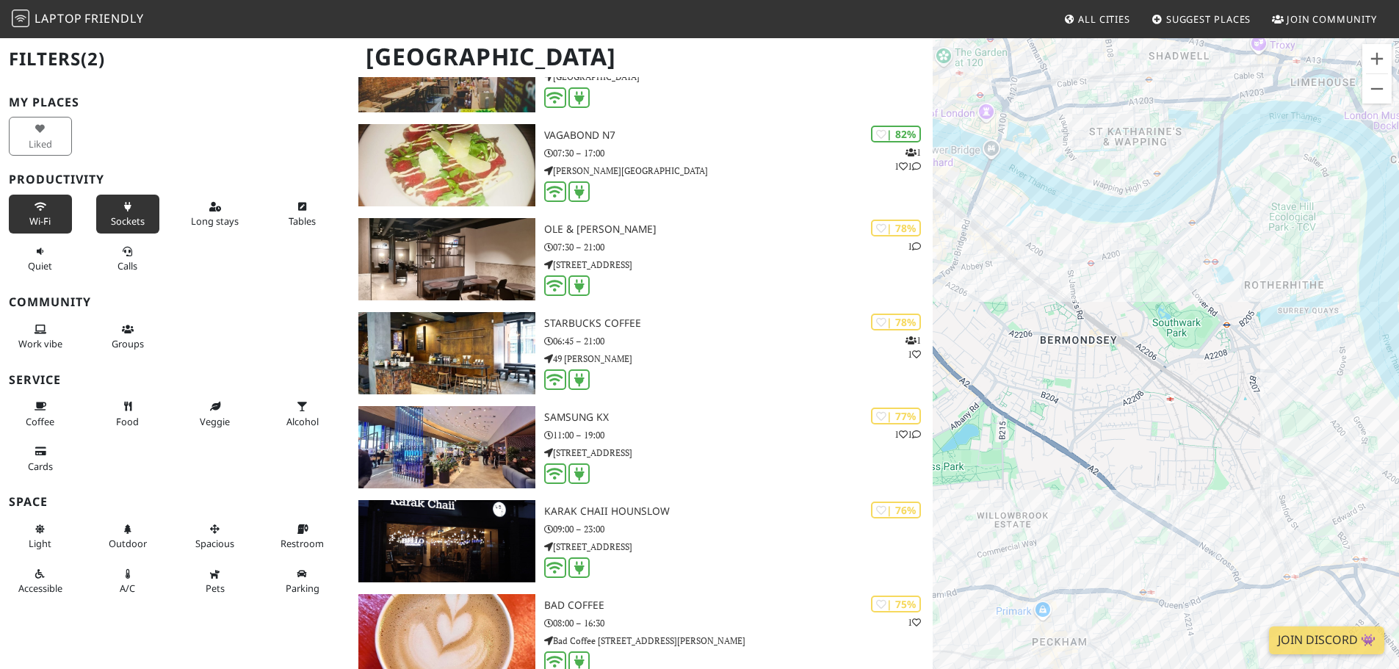
drag, startPoint x: 1045, startPoint y: 379, endPoint x: 1243, endPoint y: 531, distance: 249.3
click at [1241, 529] on div "To navigate, press the arrow keys. Zealand Cafe" at bounding box center [1166, 371] width 466 height 669
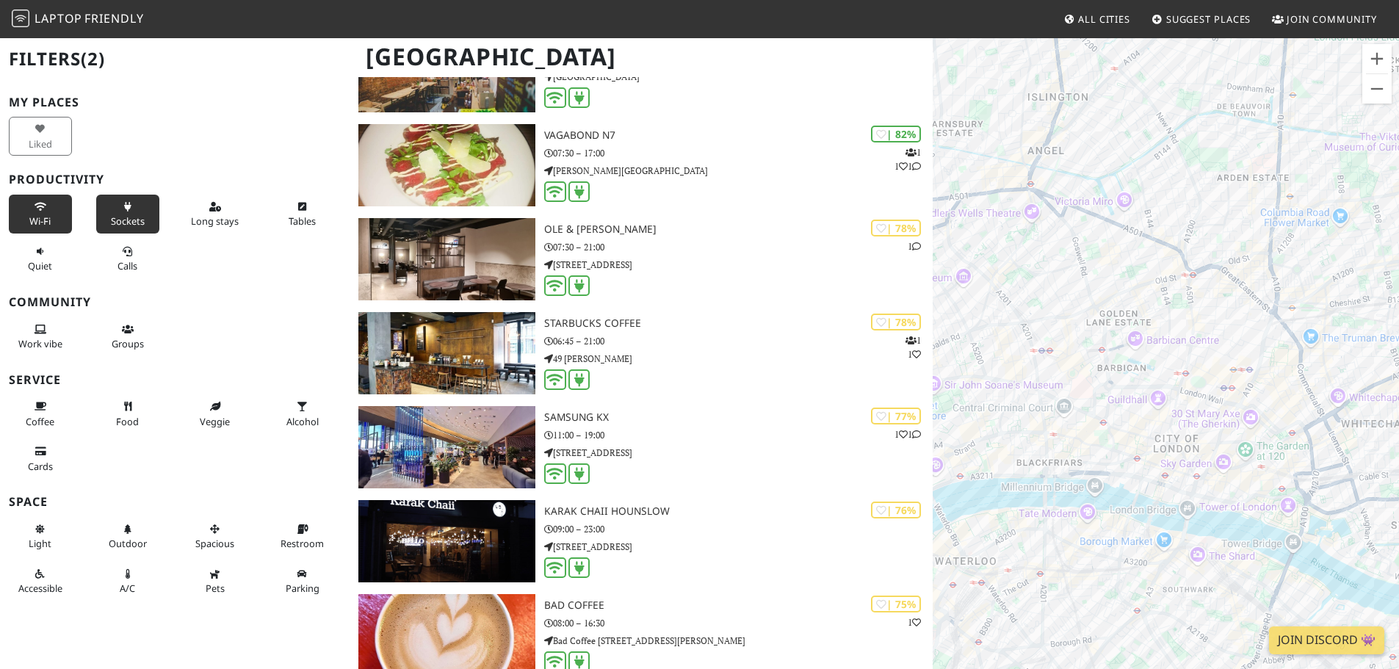
drag, startPoint x: 1233, startPoint y: 383, endPoint x: 1059, endPoint y: 449, distance: 185.5
click at [1059, 449] on div "To navigate, press the arrow keys. Zealand Cafe" at bounding box center [1166, 371] width 466 height 669
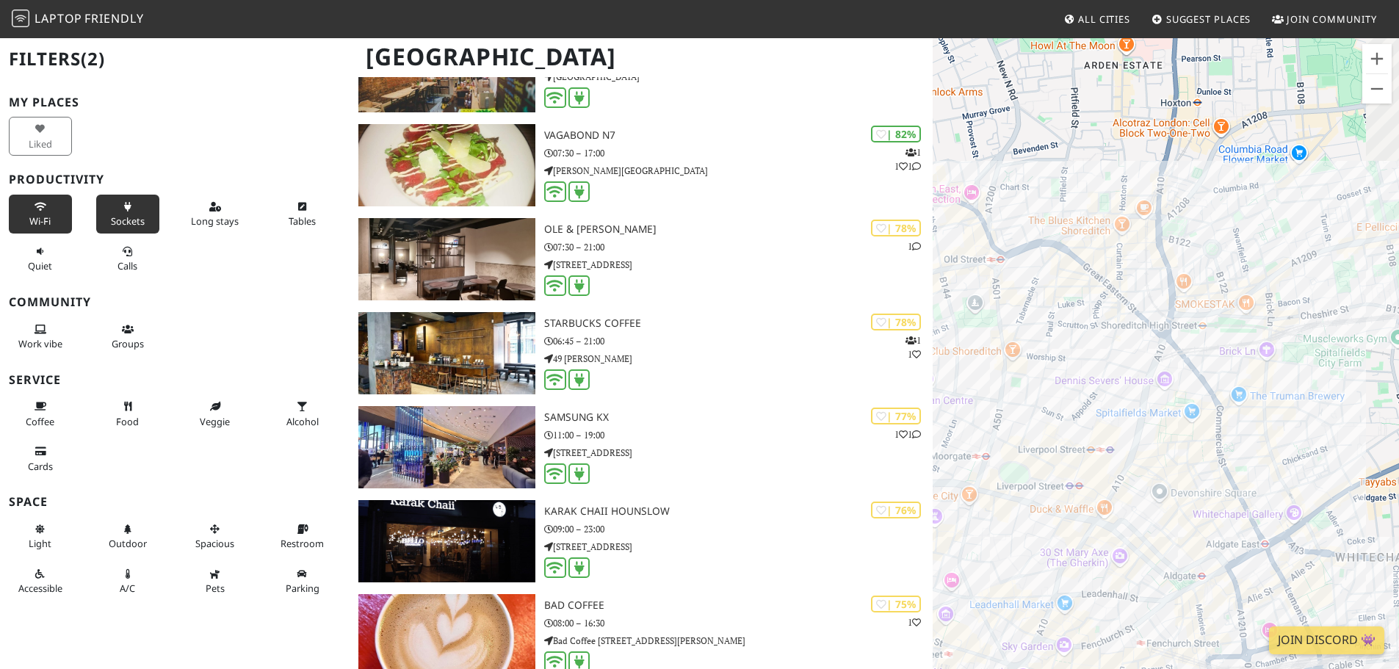
drag, startPoint x: 1310, startPoint y: 320, endPoint x: 1048, endPoint y: 421, distance: 280.9
click at [1051, 439] on div "To navigate, press the arrow keys. Zealand Cafe" at bounding box center [1166, 371] width 466 height 669
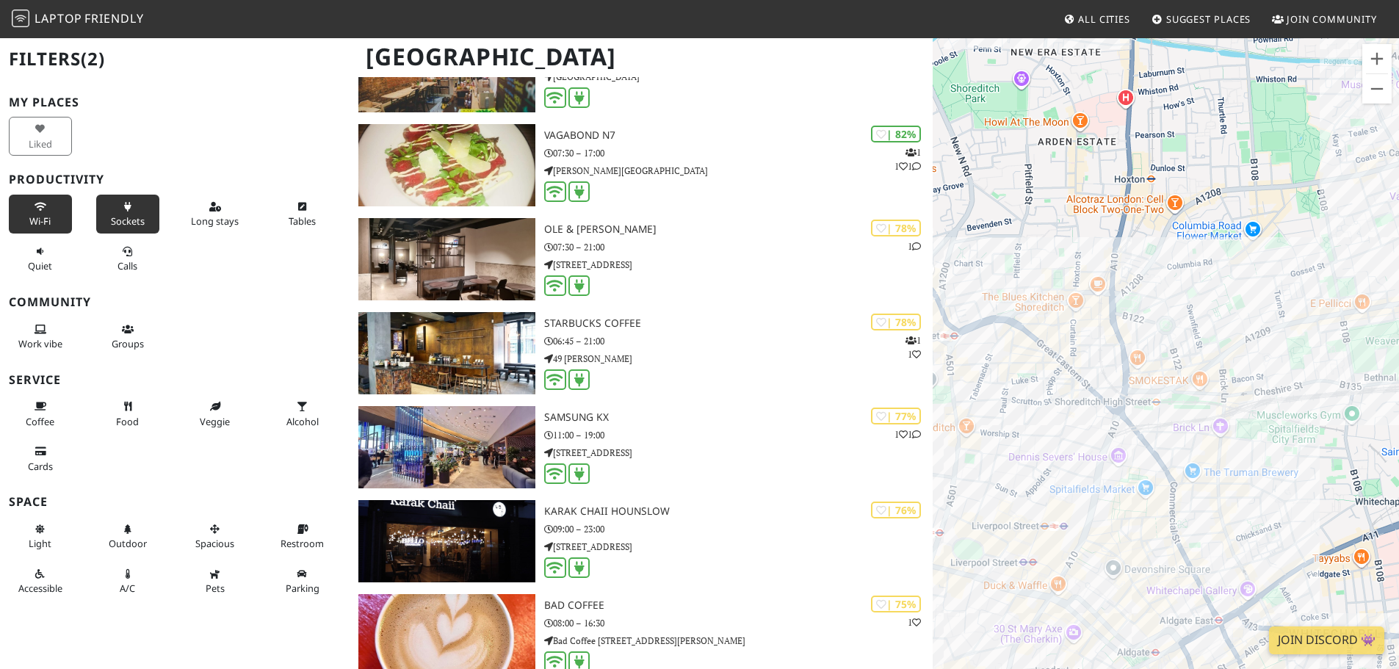
drag, startPoint x: 1208, startPoint y: 250, endPoint x: 1189, endPoint y: 320, distance: 72.3
click at [1189, 320] on div "To navigate, press the arrow keys. Zealand Cafe" at bounding box center [1166, 371] width 466 height 669
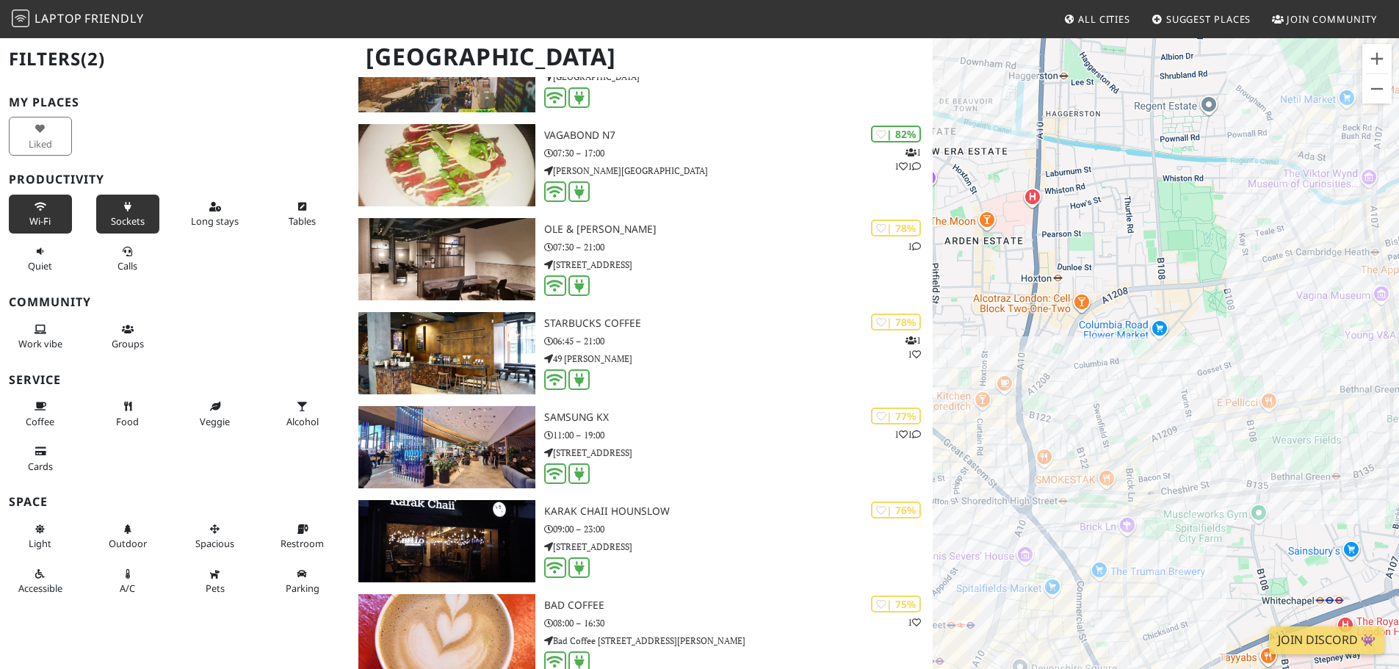
drag, startPoint x: 1226, startPoint y: 263, endPoint x: 1097, endPoint y: 373, distance: 169.9
click at [1097, 373] on div "To navigate, press the arrow keys. Zealand Cafe" at bounding box center [1166, 371] width 466 height 669
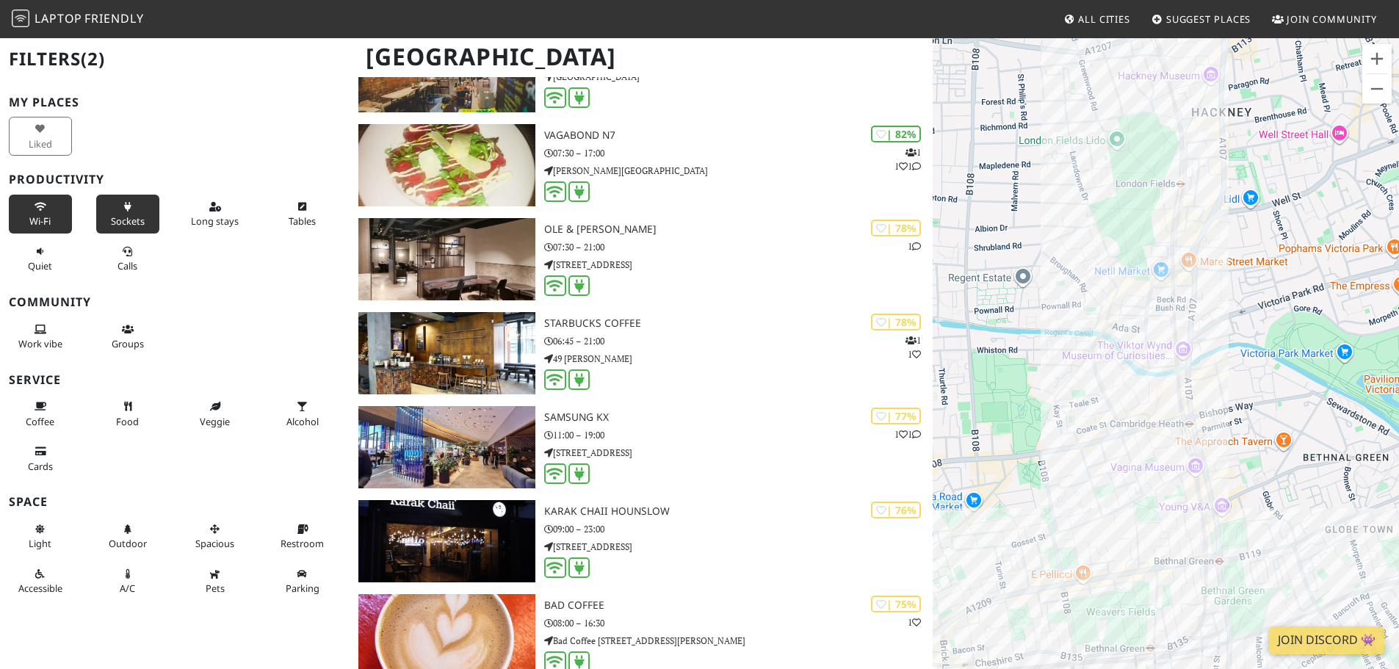
drag, startPoint x: 1102, startPoint y: 420, endPoint x: 1072, endPoint y: 477, distance: 64.7
click at [1046, 557] on div "To navigate, press the arrow keys. Zealand Cafe" at bounding box center [1166, 371] width 466 height 669
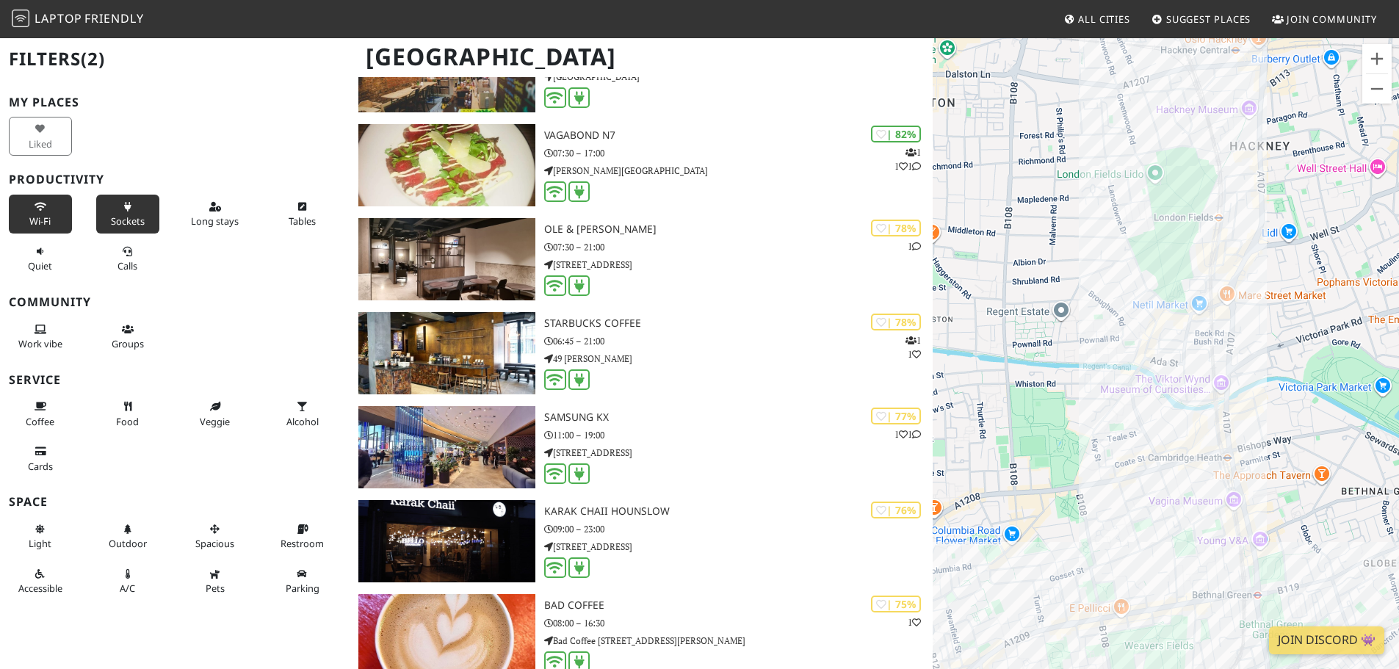
drag, startPoint x: 1000, startPoint y: 405, endPoint x: 1175, endPoint y: 430, distance: 177.4
click at [1175, 430] on div "To navigate, press the arrow keys. Zealand Cafe" at bounding box center [1166, 371] width 466 height 669
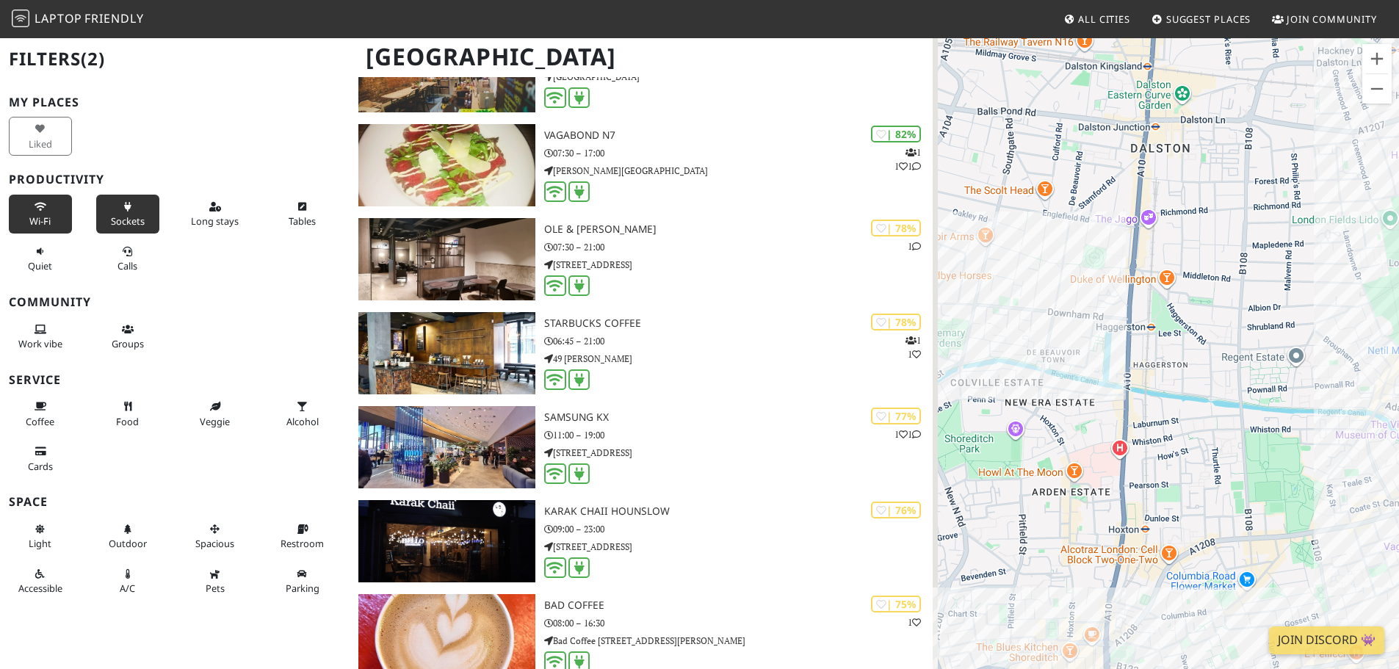
drag, startPoint x: 1053, startPoint y: 418, endPoint x: 1181, endPoint y: 444, distance: 130.4
click at [1183, 446] on div "To navigate, press the arrow keys. Zealand Cafe" at bounding box center [1166, 371] width 466 height 669
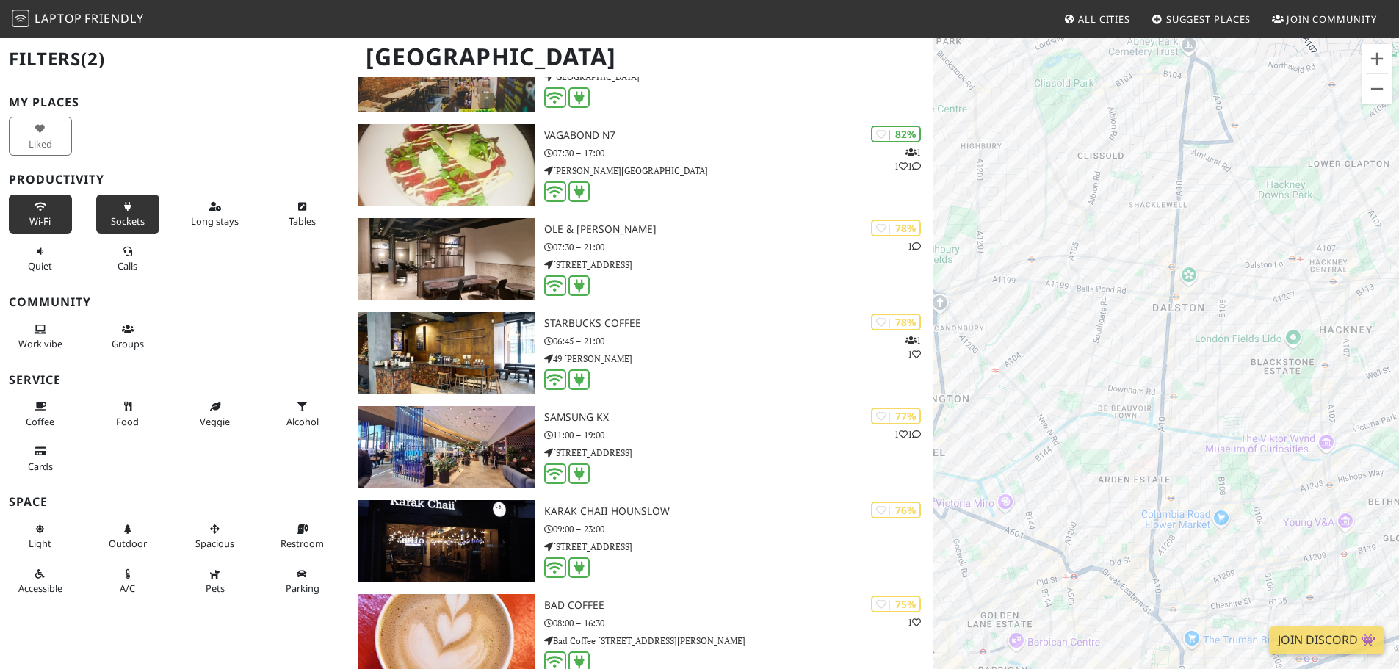
drag, startPoint x: 1039, startPoint y: 419, endPoint x: 1092, endPoint y: 441, distance: 56.9
click at [1092, 441] on div "To navigate, press the arrow keys. Zealand Cafe" at bounding box center [1166, 371] width 466 height 669
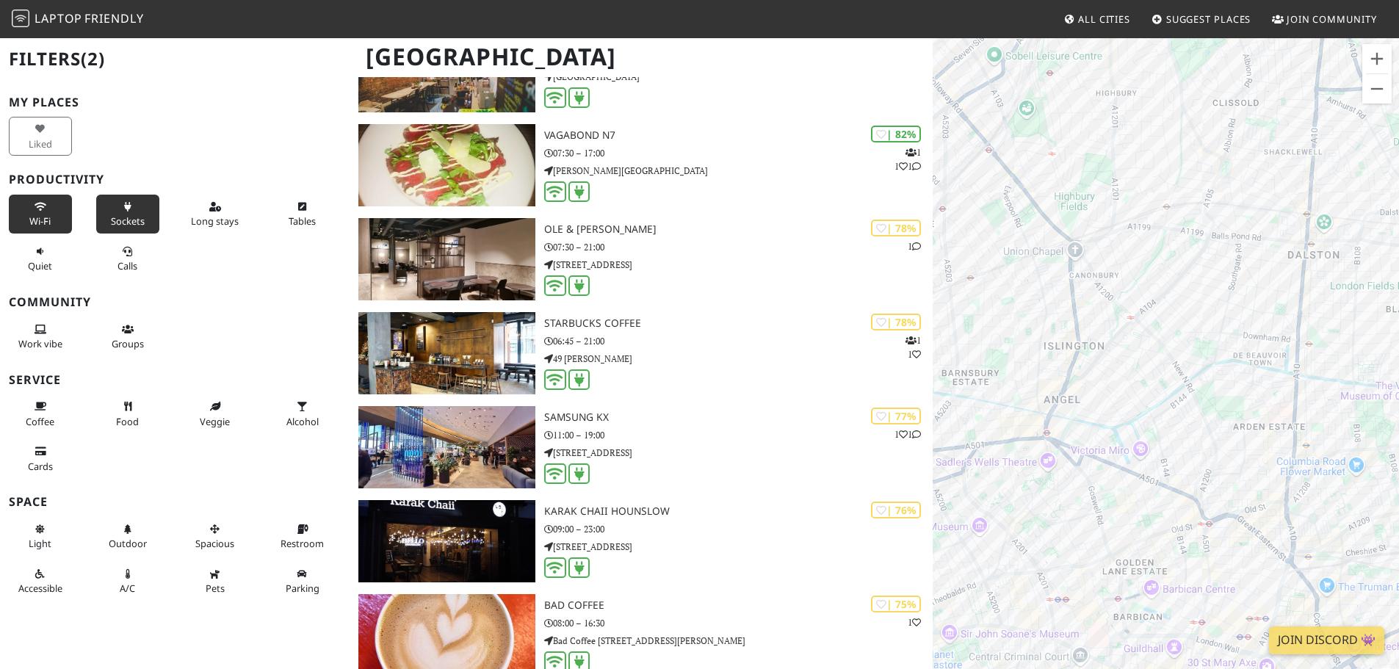
drag, startPoint x: 989, startPoint y: 466, endPoint x: 1134, endPoint y: 410, distance: 155.1
click at [1133, 410] on div "To navigate, press the arrow keys. Zealand Cafe" at bounding box center [1166, 371] width 466 height 669
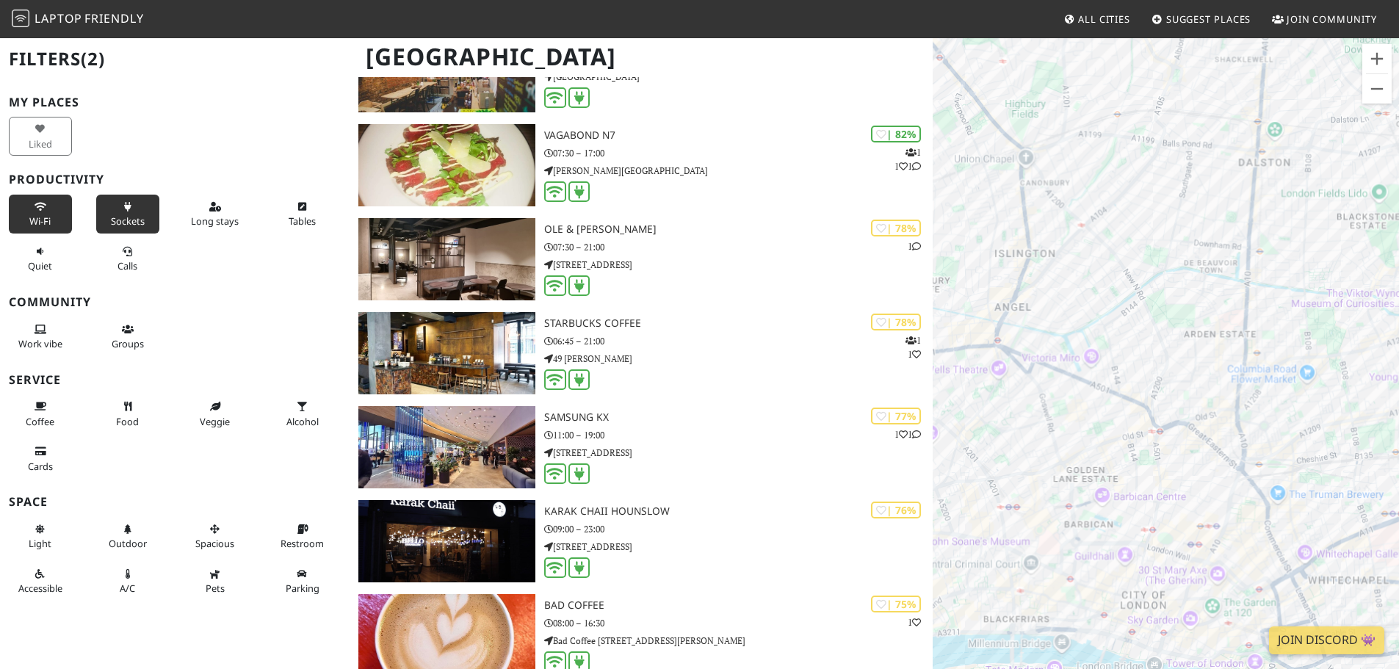
drag, startPoint x: 1126, startPoint y: 543, endPoint x: 1076, endPoint y: 361, distance: 188.2
click at [1076, 361] on div "To navigate, press the arrow keys. Zealand Cafe" at bounding box center [1166, 371] width 466 height 669
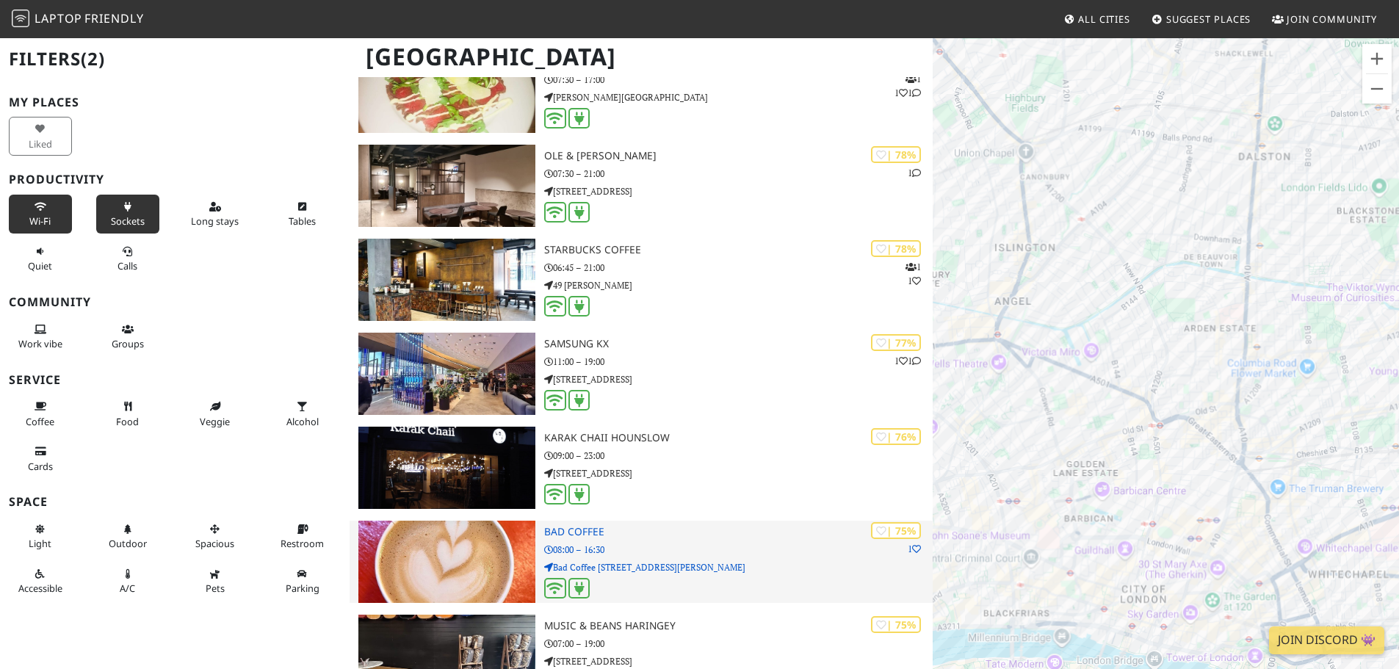
scroll to position [3452, 0]
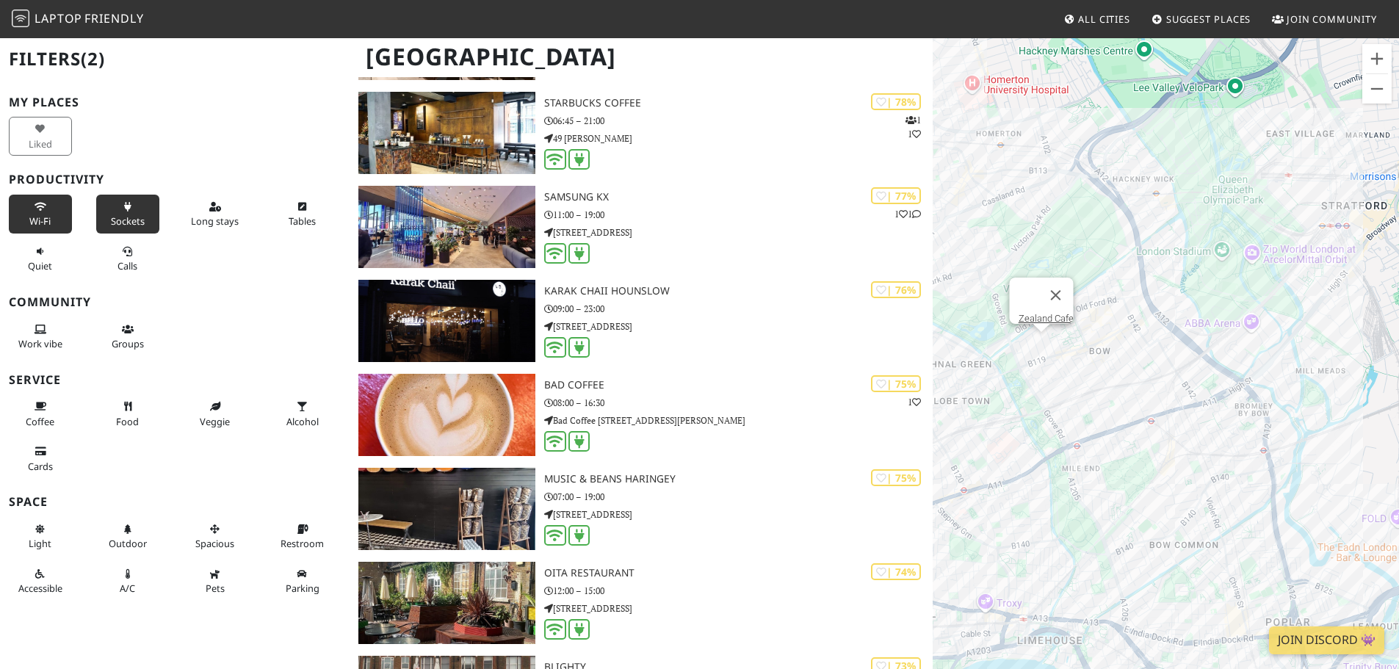
drag, startPoint x: 1268, startPoint y: 420, endPoint x: 1062, endPoint y: 433, distance: 206.1
click at [1063, 439] on div "To navigate, press the arrow keys. Zealand Cafe" at bounding box center [1166, 371] width 466 height 669
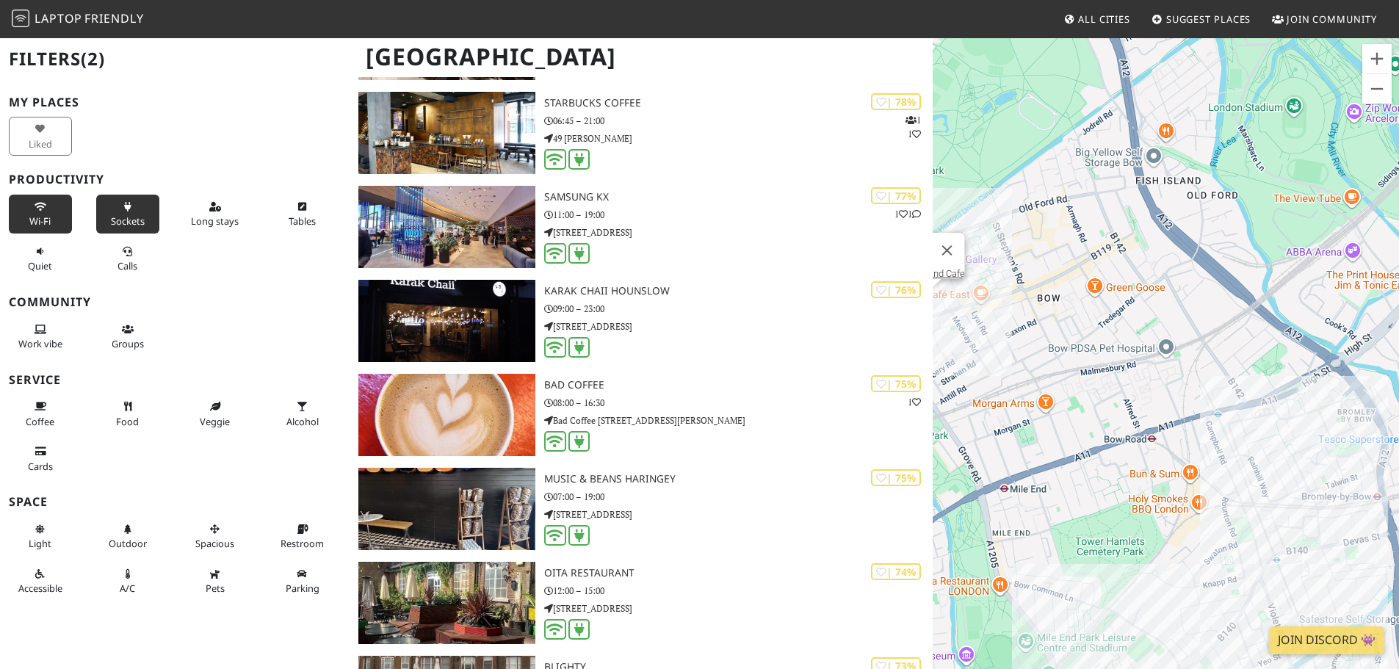
click at [1006, 345] on div "To navigate, press the arrow keys. Zealand Cafe" at bounding box center [1166, 371] width 466 height 669
drag, startPoint x: 1013, startPoint y: 350, endPoint x: 1107, endPoint y: 378, distance: 97.9
click at [1107, 378] on div "To navigate, press the arrow keys. Zealand Cafe" at bounding box center [1166, 371] width 466 height 669
click at [1056, 339] on div "To navigate, press the arrow keys. Zealand Cafe" at bounding box center [1166, 371] width 466 height 669
drag, startPoint x: 1056, startPoint y: 339, endPoint x: 1140, endPoint y: 391, distance: 98.3
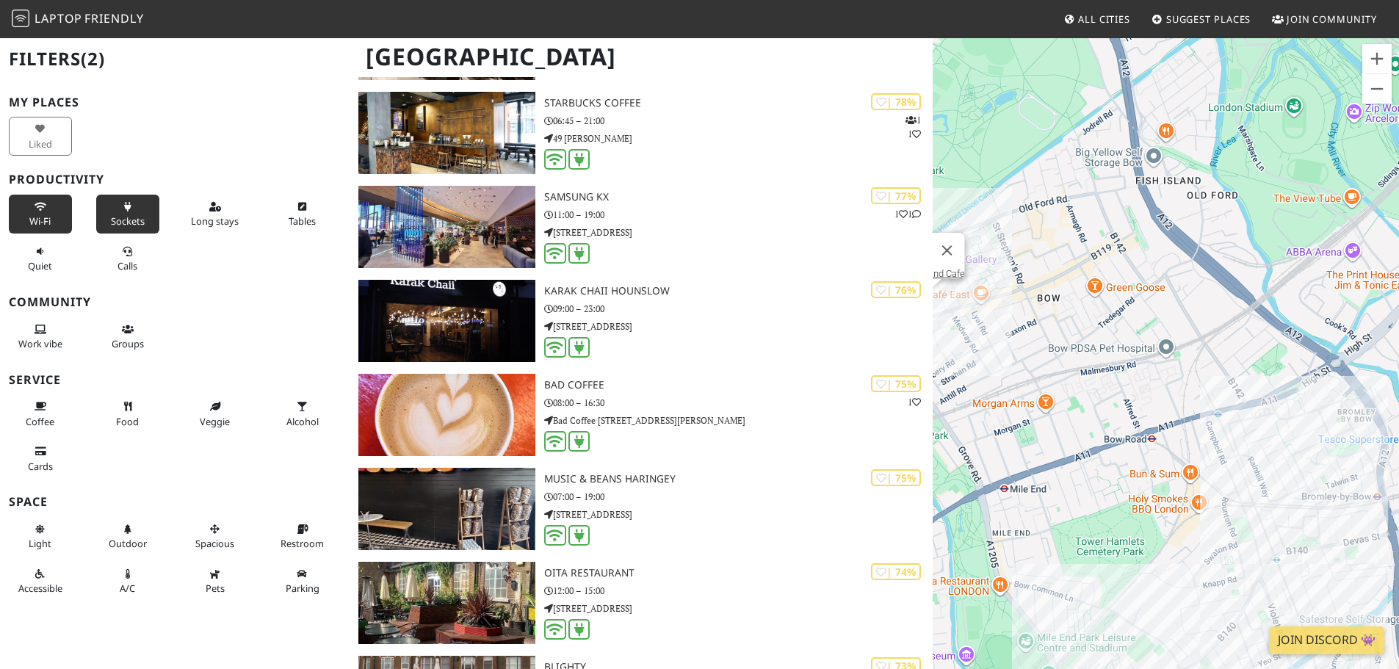
click at [1140, 391] on div "To navigate, press the arrow keys. Zealand Cafe" at bounding box center [1166, 371] width 466 height 669
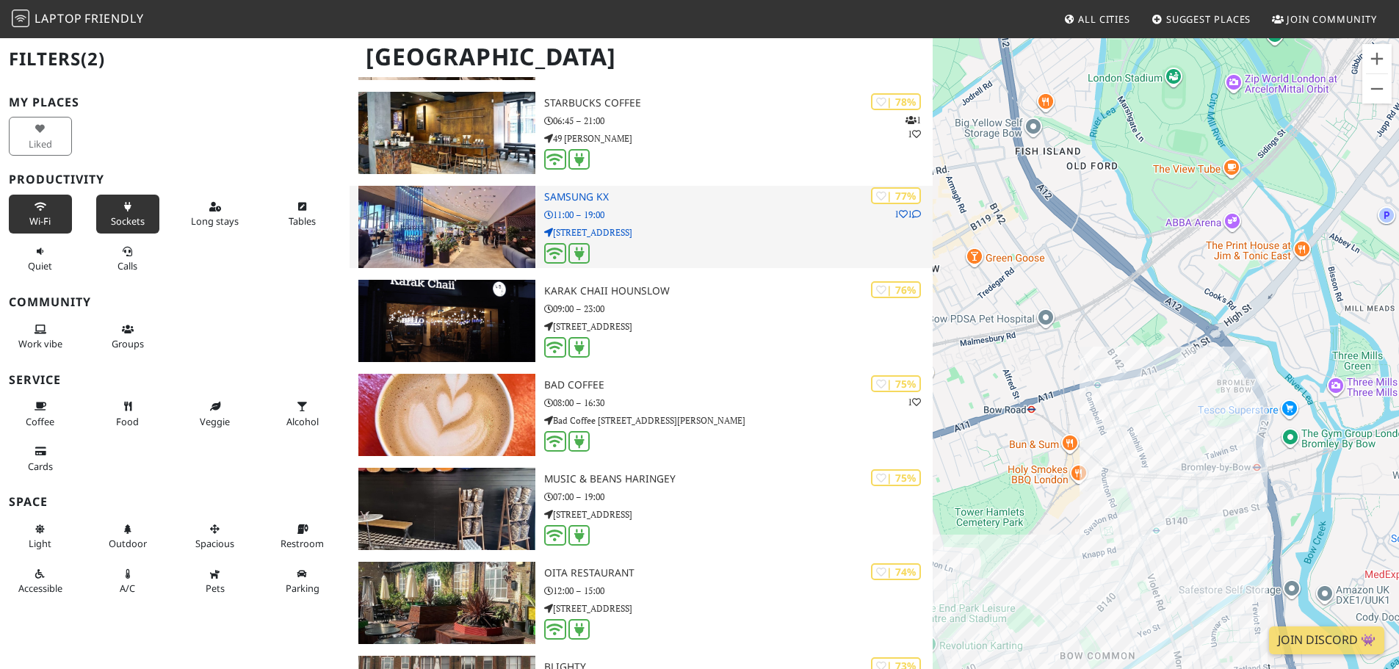
drag, startPoint x: 1039, startPoint y: 334, endPoint x: 851, endPoint y: 251, distance: 205.5
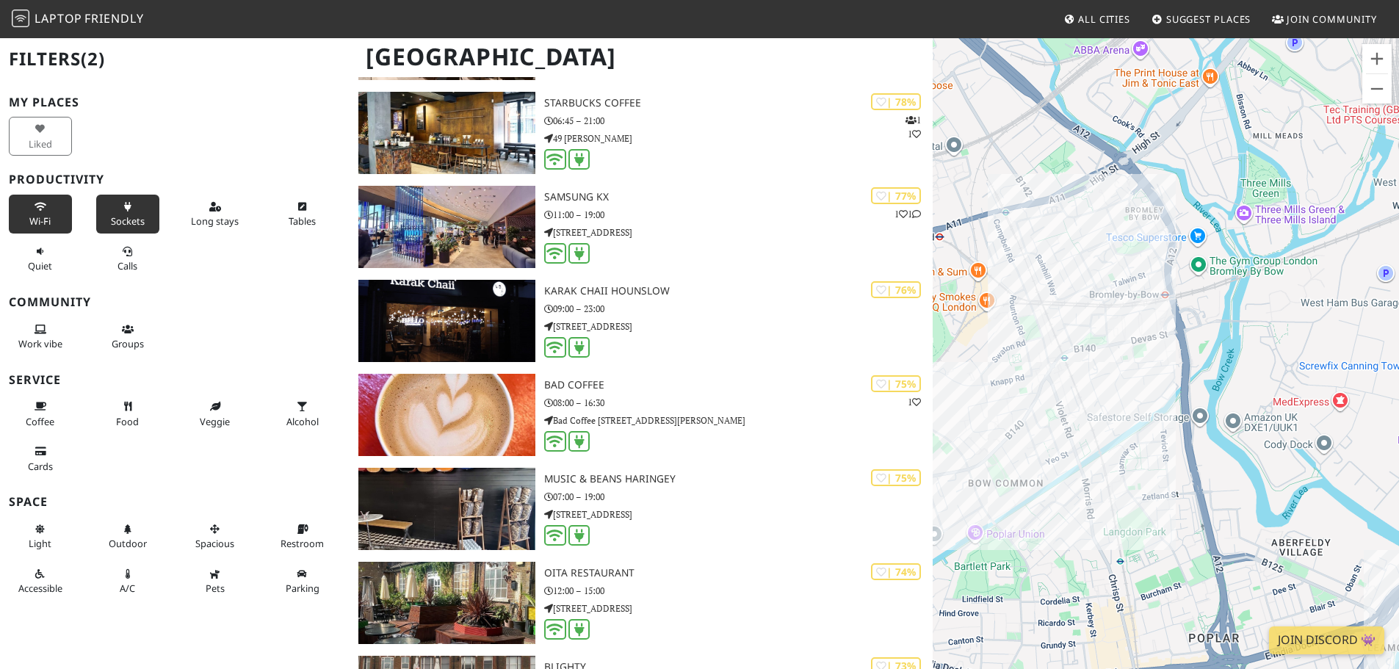
drag, startPoint x: 1051, startPoint y: 433, endPoint x: 1114, endPoint y: 390, distance: 76.2
click at [1114, 390] on div "To navigate, press the arrow keys. Zealand Cafe" at bounding box center [1166, 371] width 466 height 669
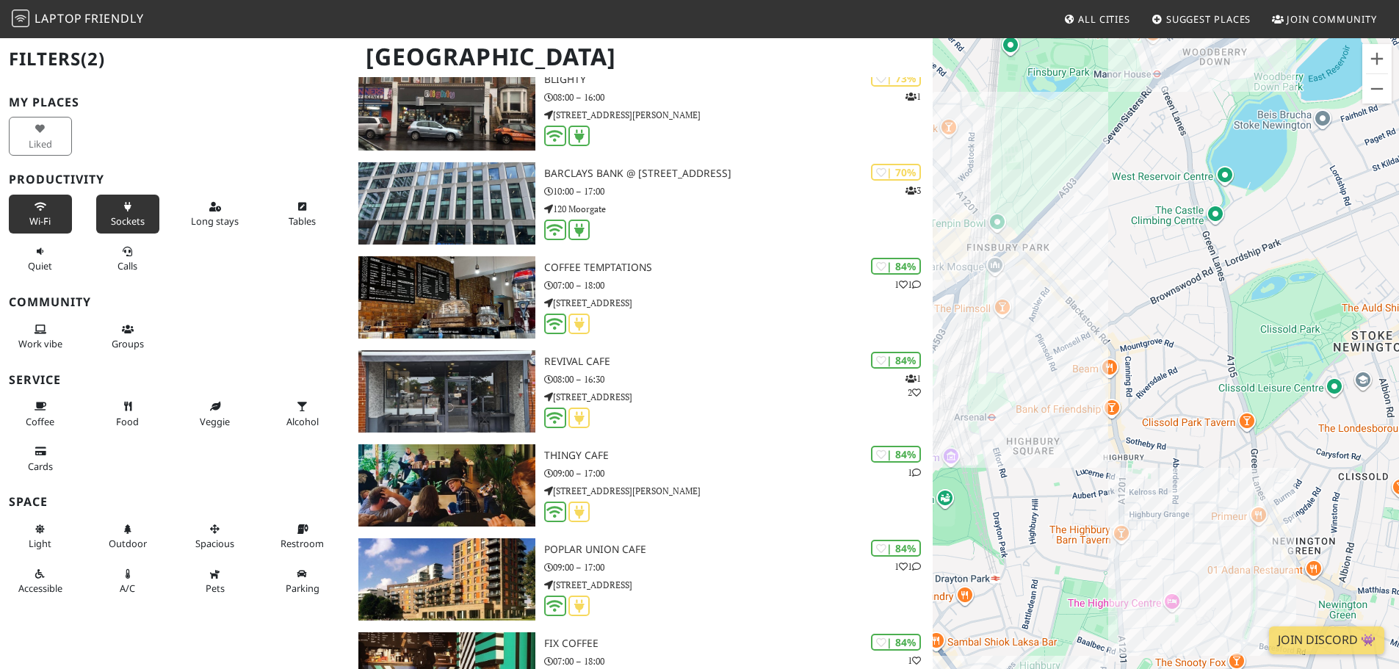
scroll to position [3599, 0]
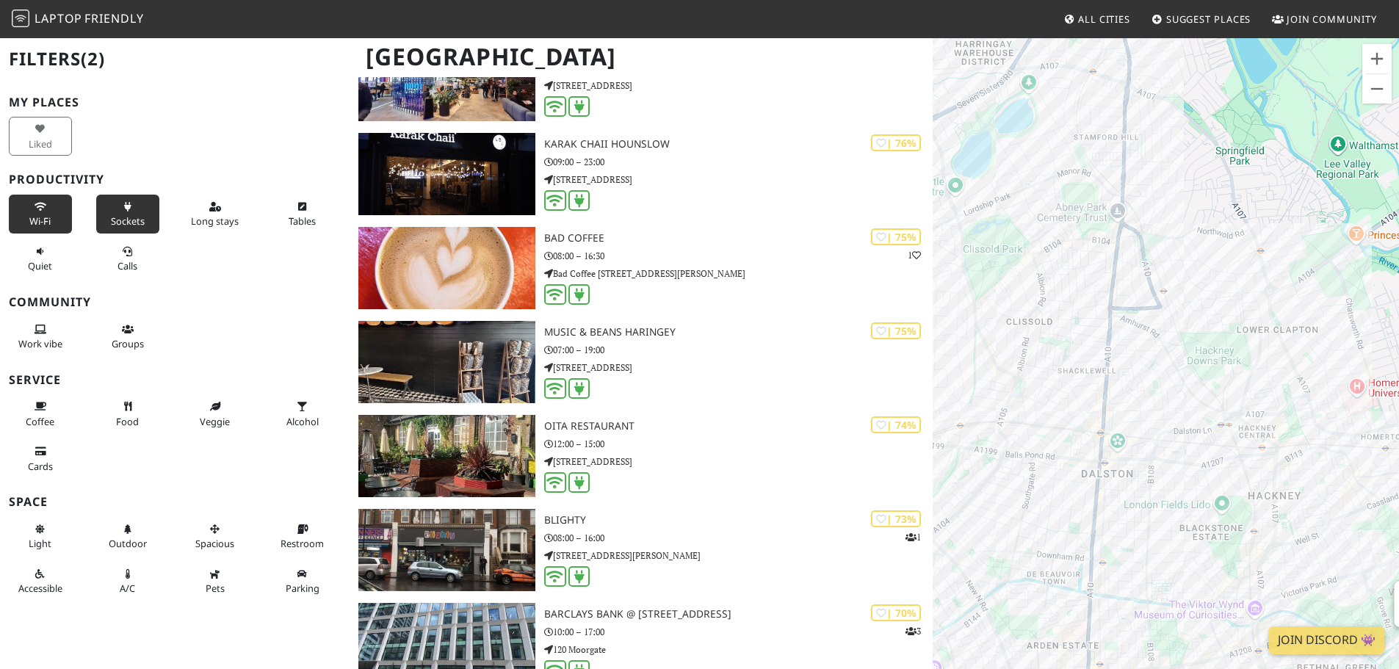
drag, startPoint x: 1200, startPoint y: 516, endPoint x: 955, endPoint y: 382, distance: 278.8
click at [962, 390] on div "To navigate, press the arrow keys. Zealand Cafe" at bounding box center [1166, 371] width 466 height 669
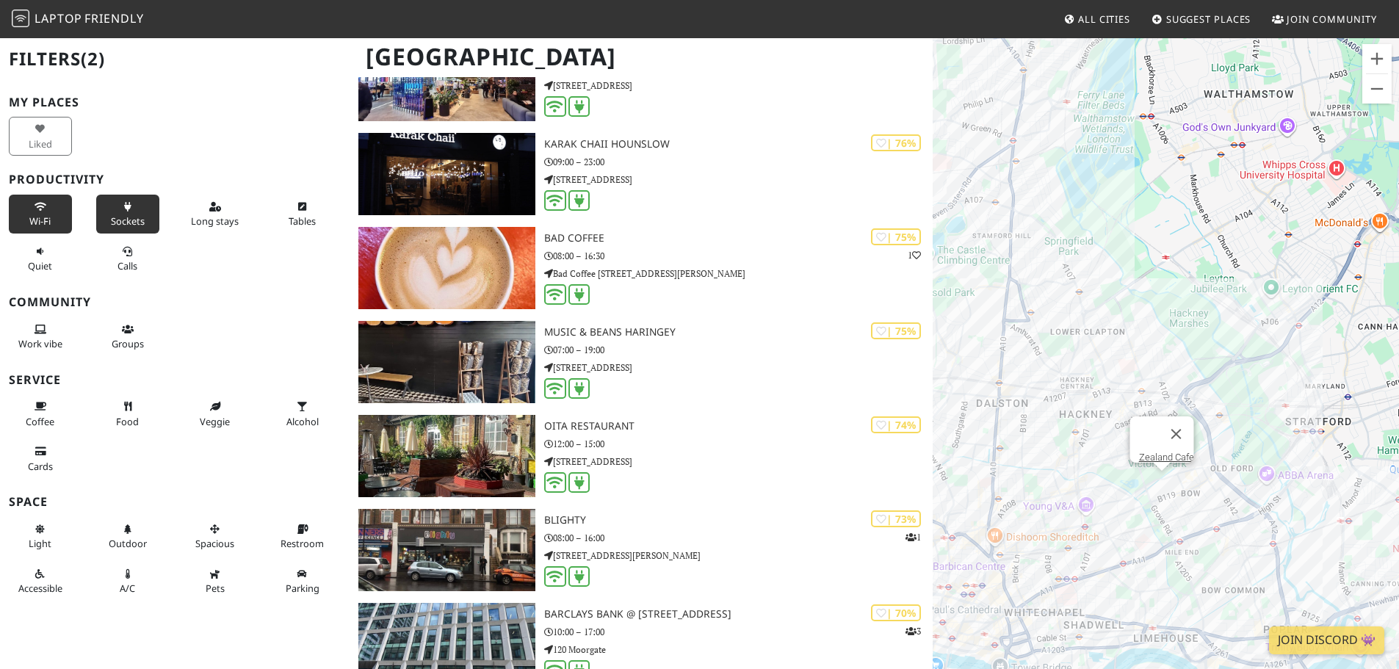
drag, startPoint x: 1154, startPoint y: 553, endPoint x: 1099, endPoint y: 469, distance: 100.2
click at [1107, 480] on div "To navigate, press the arrow keys. Zealand Cafe" at bounding box center [1166, 371] width 466 height 669
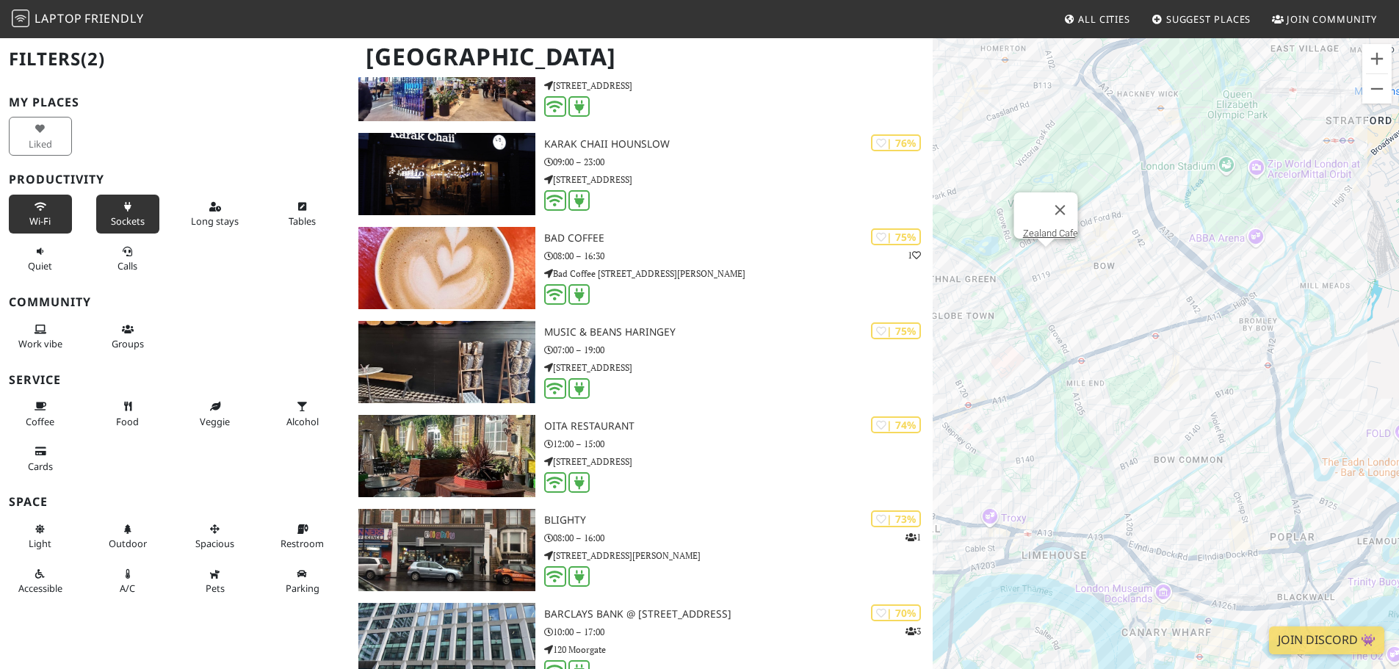
drag, startPoint x: 1149, startPoint y: 523, endPoint x: 991, endPoint y: 358, distance: 228.6
click at [994, 356] on div "To navigate, press the arrow keys. Zealand Cafe" at bounding box center [1166, 371] width 466 height 669
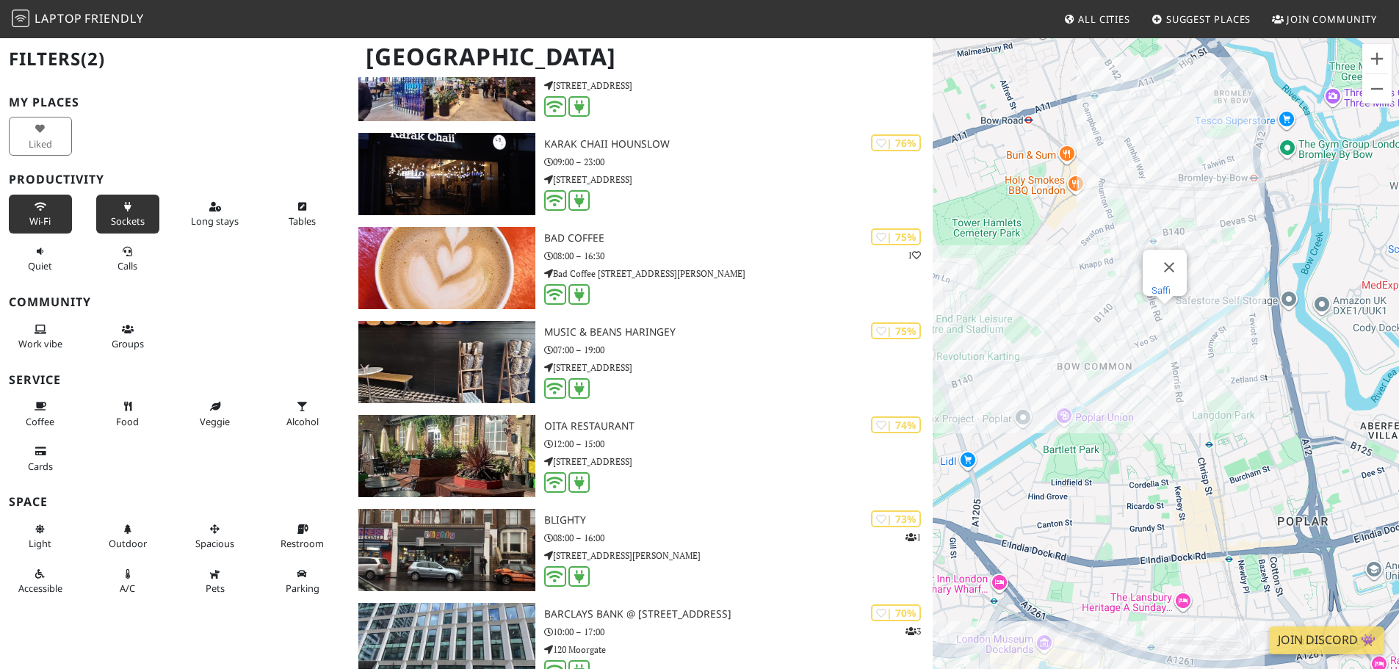
click at [1161, 285] on link "Saffi" at bounding box center [1161, 290] width 19 height 11
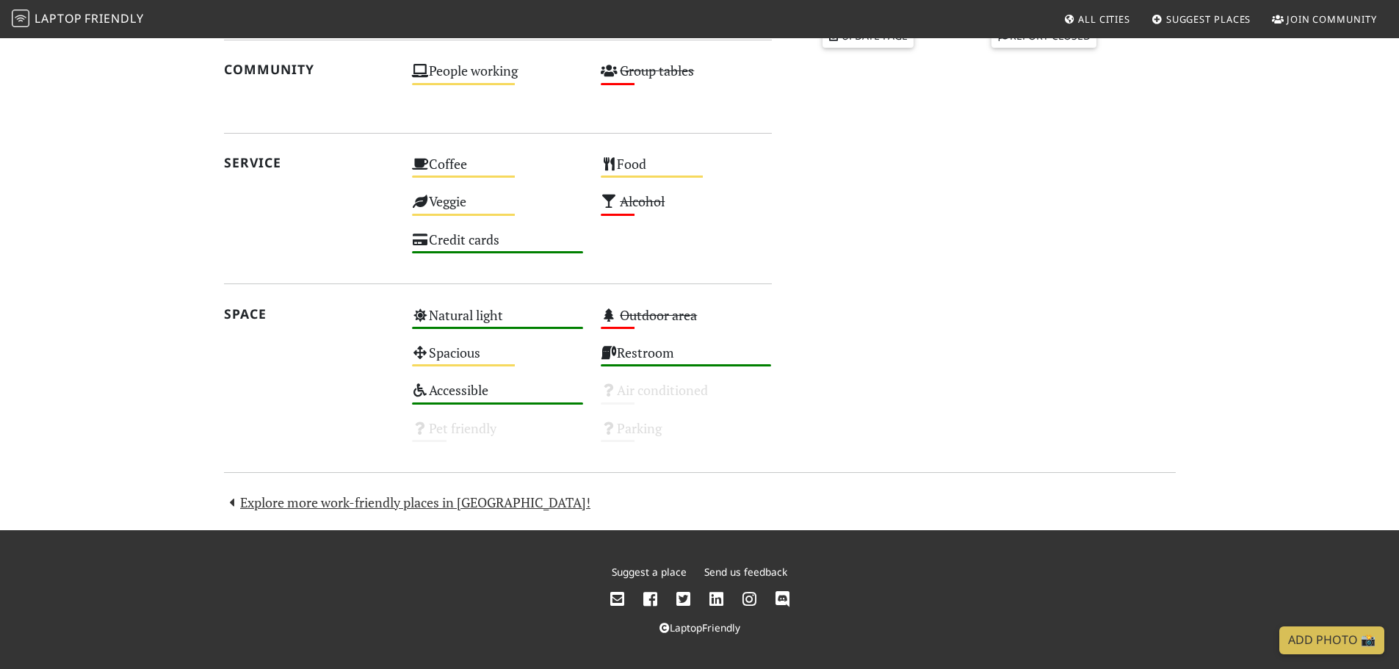
scroll to position [134, 0]
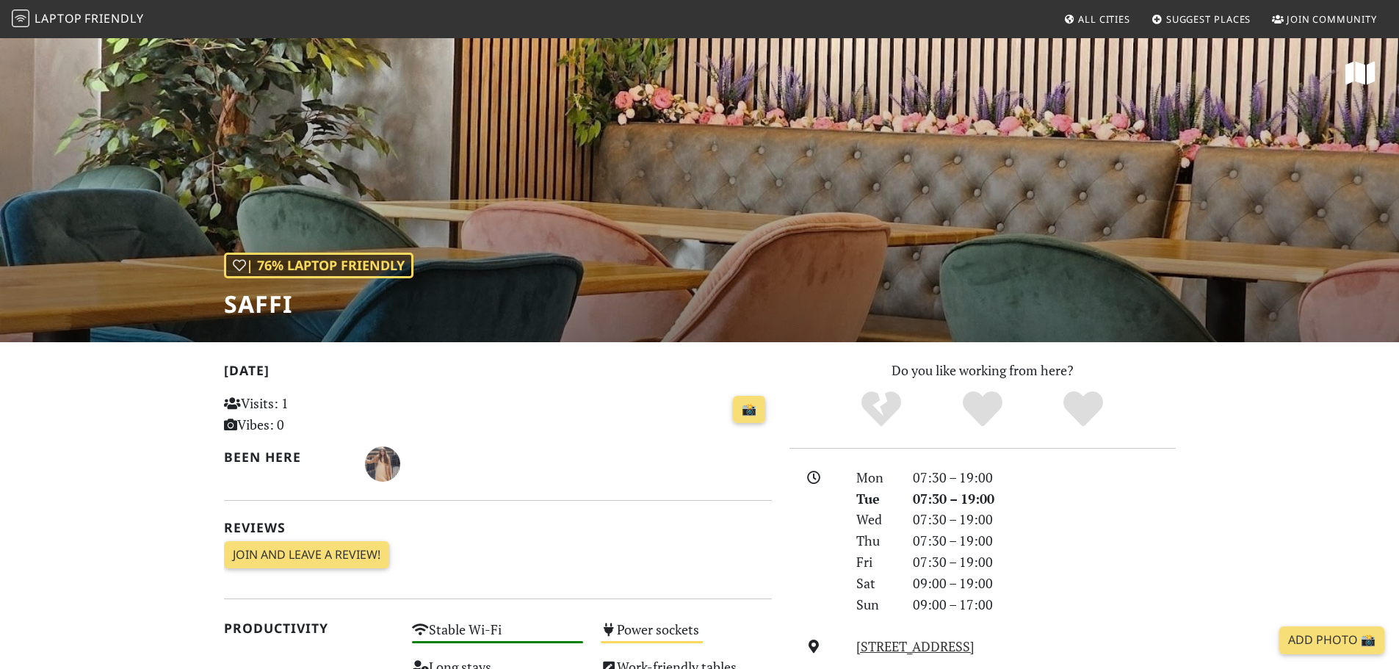
drag, startPoint x: 0, startPoint y: 0, endPoint x: 625, endPoint y: 405, distance: 744.7
click at [625, 405] on div "📸" at bounding box center [591, 410] width 359 height 40
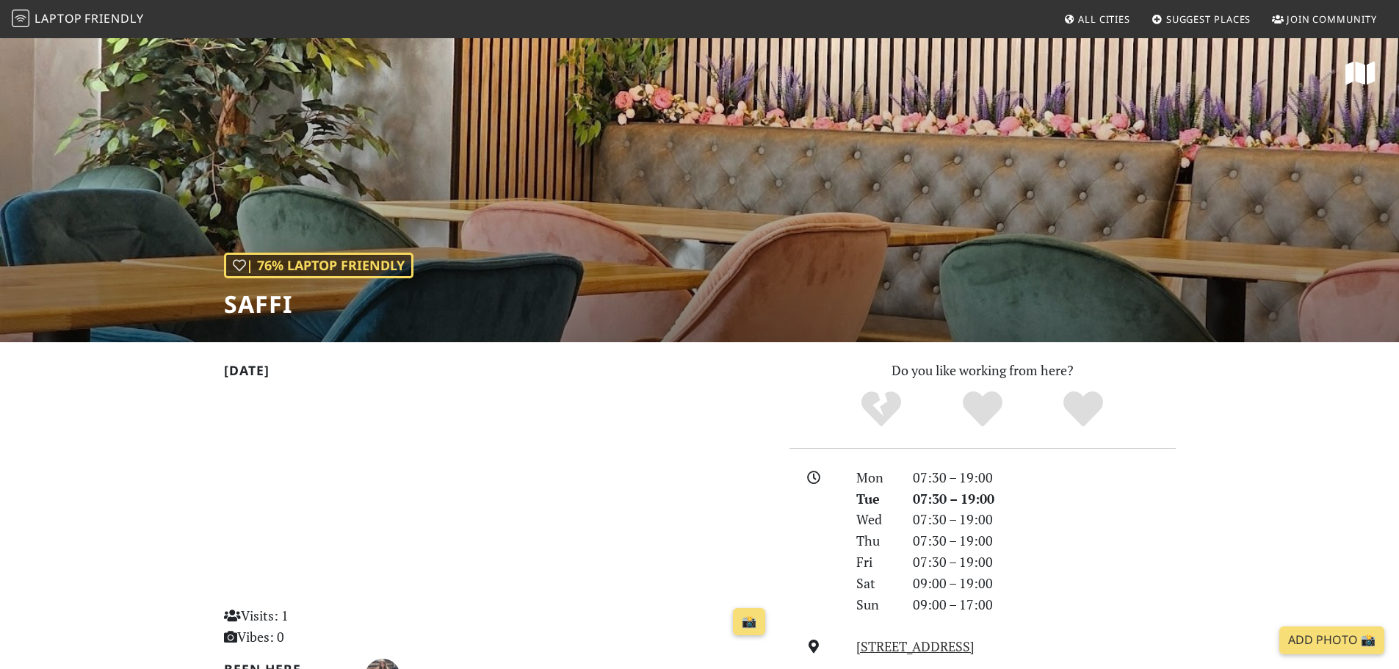
click at [1321, 23] on span "Join Community" at bounding box center [1332, 18] width 90 height 13
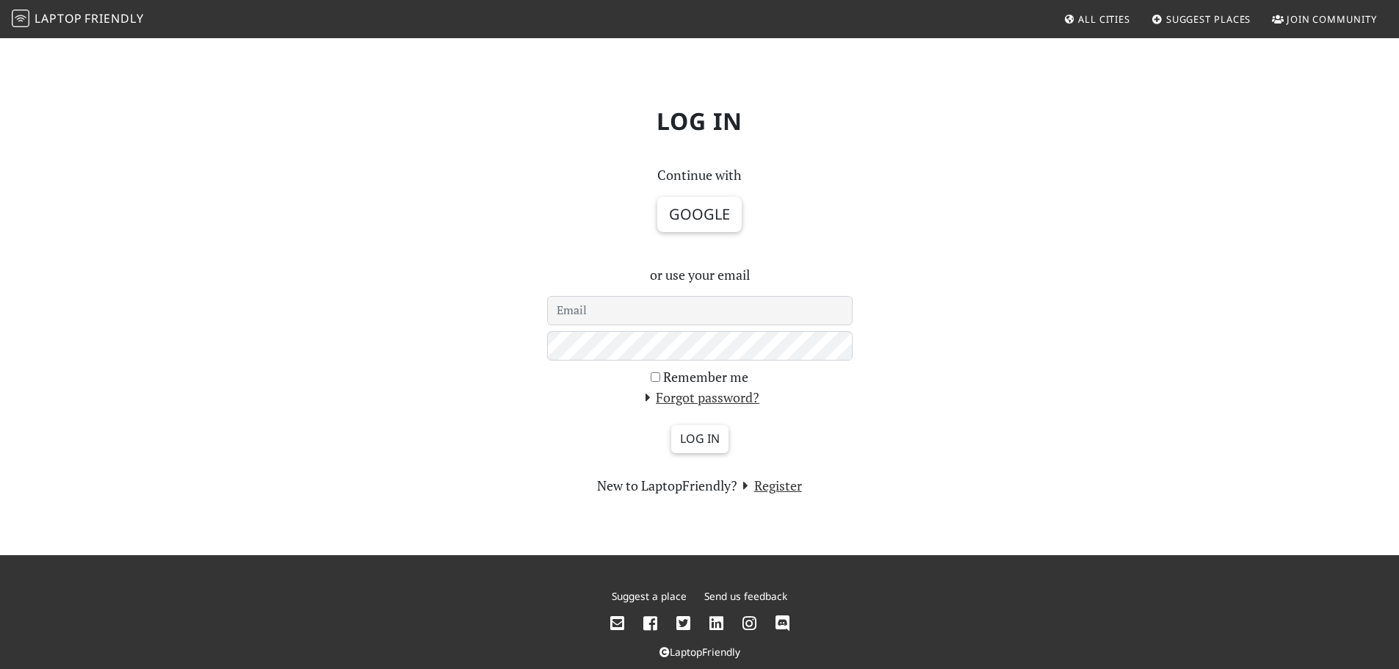
click at [754, 621] on icon at bounding box center [750, 624] width 14 height 16
click at [784, 619] on icon at bounding box center [783, 624] width 14 height 16
